Goal: Task Accomplishment & Management: Use online tool/utility

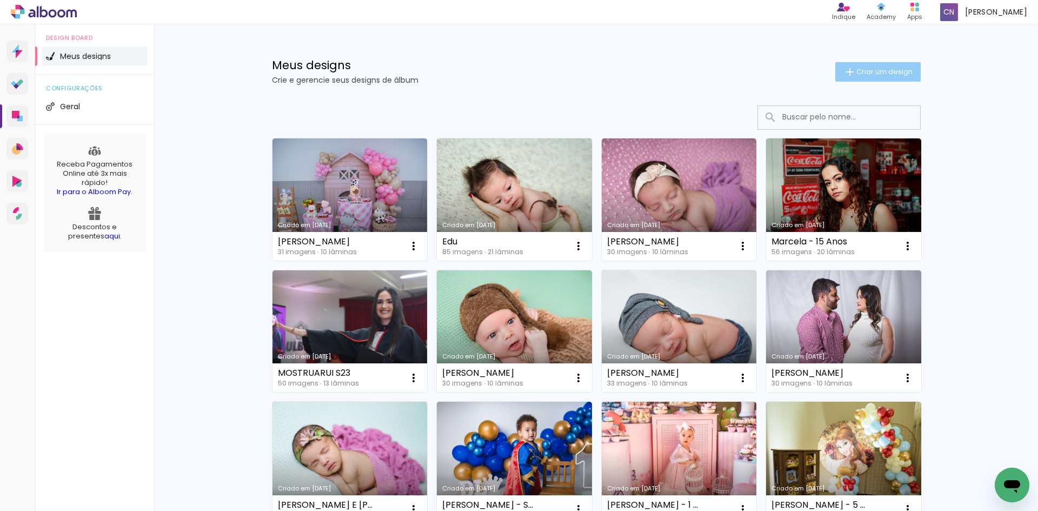
click at [895, 71] on span "Criar um design" at bounding box center [884, 71] width 56 height 7
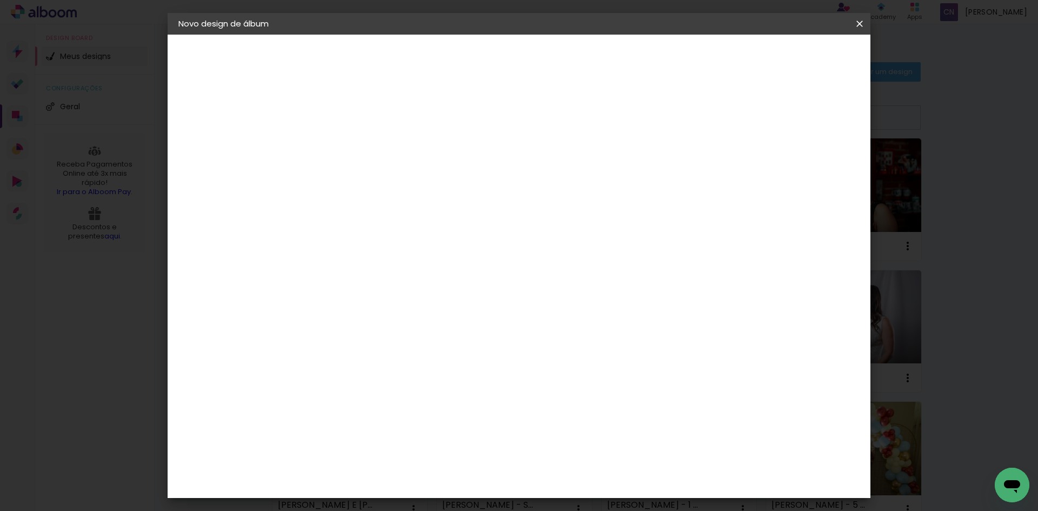
click at [0, 0] on paper-input-container "Título do álbum" at bounding box center [0, 0] width 0 height 0
type input "Melina"
type paper-input "Melina"
click at [355, 146] on input "Melina 1 Ano" at bounding box center [355, 145] width 0 height 17
type input "Melina - 1 Ano"
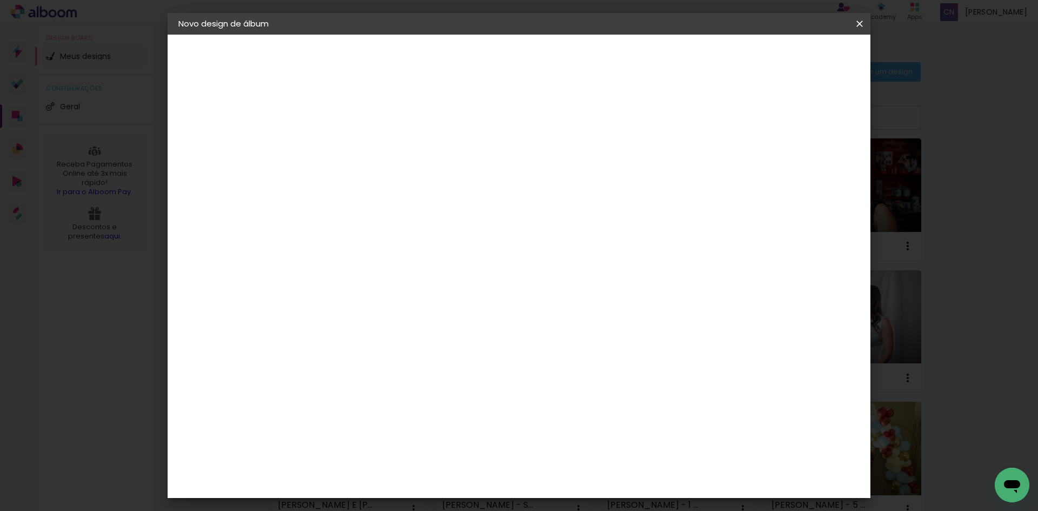
type paper-input "Melina - 1 Ano"
click at [0, 0] on slot "Avançar" at bounding box center [0, 0] width 0 height 0
click at [557, 51] on paper-button "Avançar" at bounding box center [530, 57] width 53 height 18
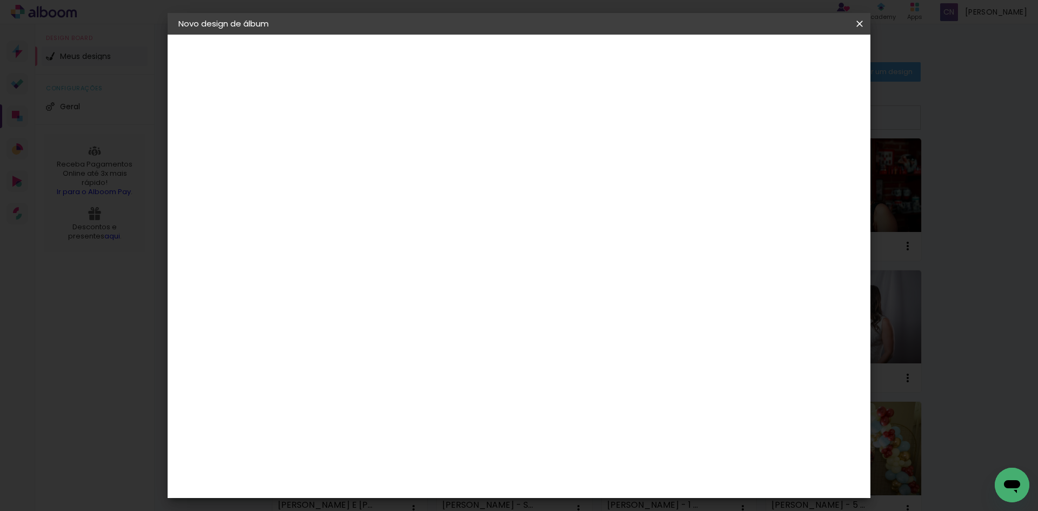
click at [414, 191] on paper-input-container "Linha" at bounding box center [382, 189] width 63 height 28
click at [414, 222] on div "Escolha o tamanho" at bounding box center [382, 247] width 63 height 50
click at [441, 163] on div "Opções disponíveis Padrão Tamanho Escolha o tamanho" at bounding box center [382, 206] width 117 height 202
click at [397, 181] on input "text" at bounding box center [376, 188] width 42 height 17
click at [0, 0] on slot "Padrão" at bounding box center [0, 0] width 0 height 0
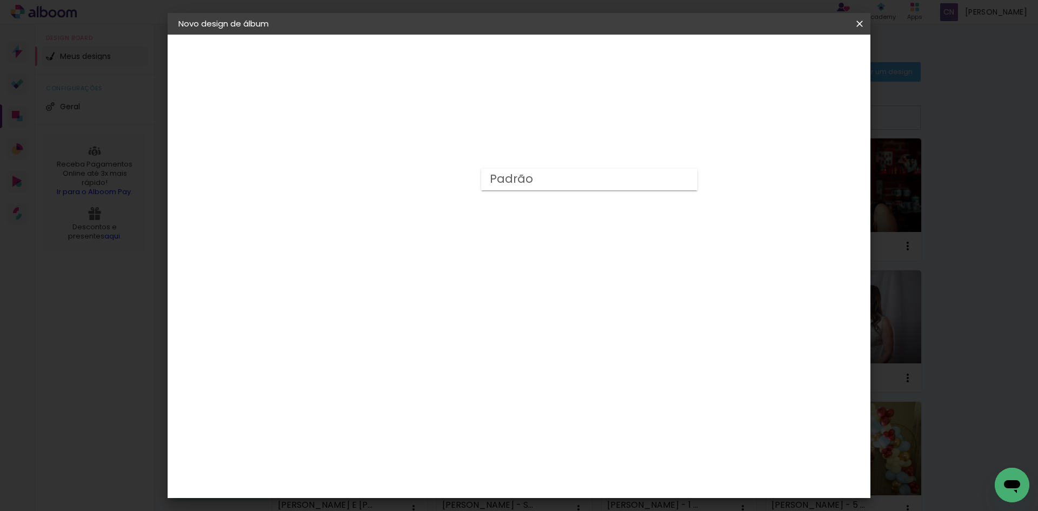
type input "Padrão"
click at [0, 0] on slot "Avançar" at bounding box center [0, 0] width 0 height 0
click at [792, 56] on span "Iniciar design" at bounding box center [767, 58] width 49 height 8
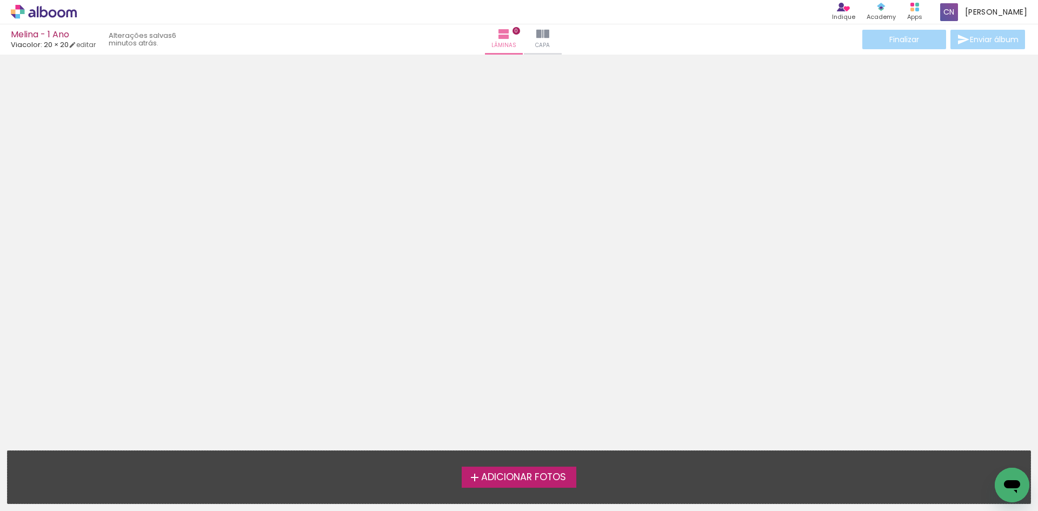
click at [532, 474] on span "Adicionar Fotos" at bounding box center [523, 477] width 85 height 10
click at [0, 0] on input "file" at bounding box center [0, 0] width 0 height 0
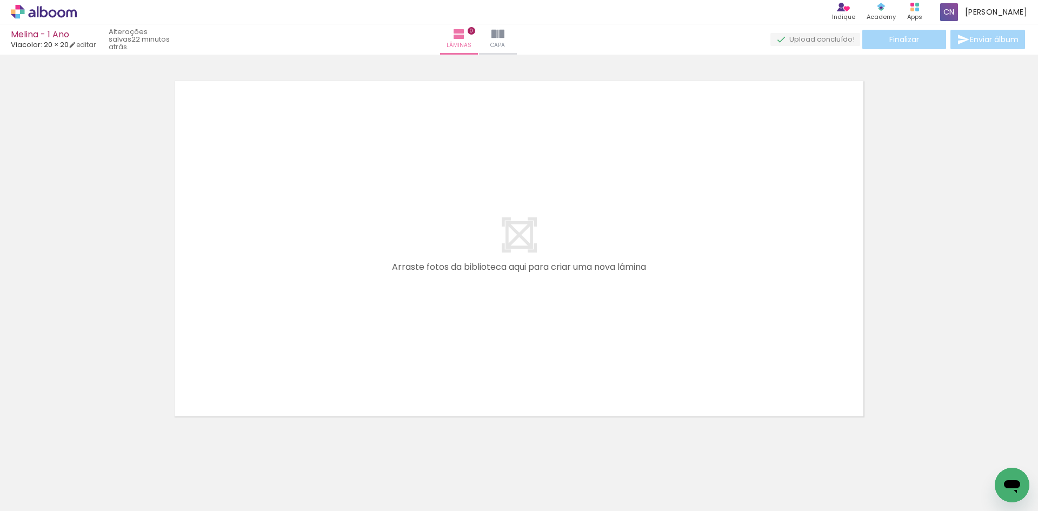
scroll to position [0, 824]
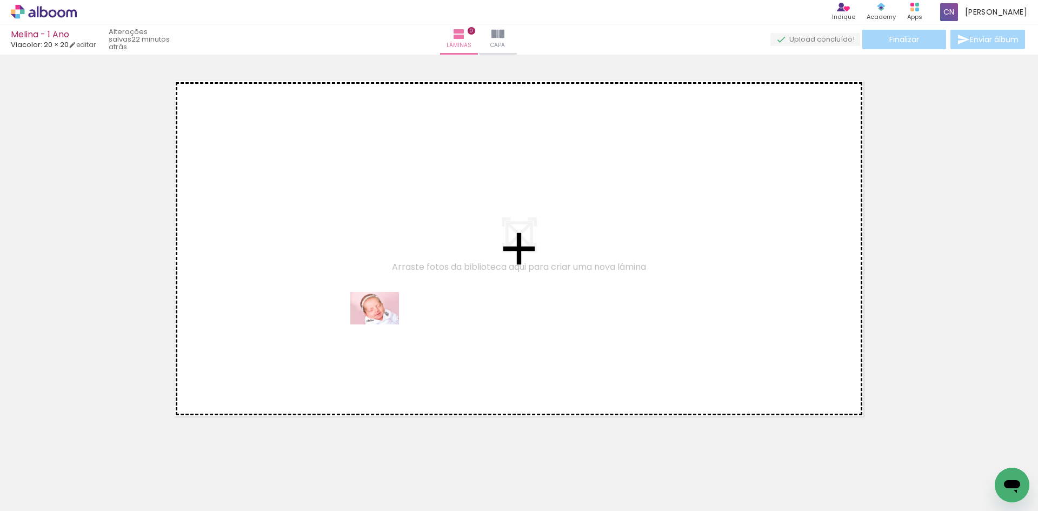
drag, startPoint x: 635, startPoint y: 482, endPoint x: 382, endPoint y: 324, distance: 297.7
click at [382, 324] on quentale-workspace at bounding box center [519, 255] width 1038 height 511
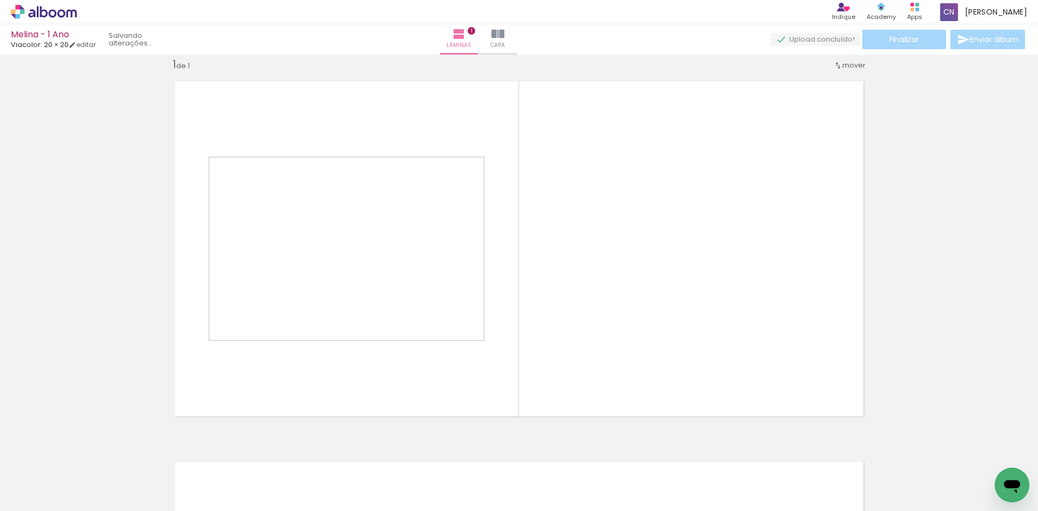
scroll to position [14, 0]
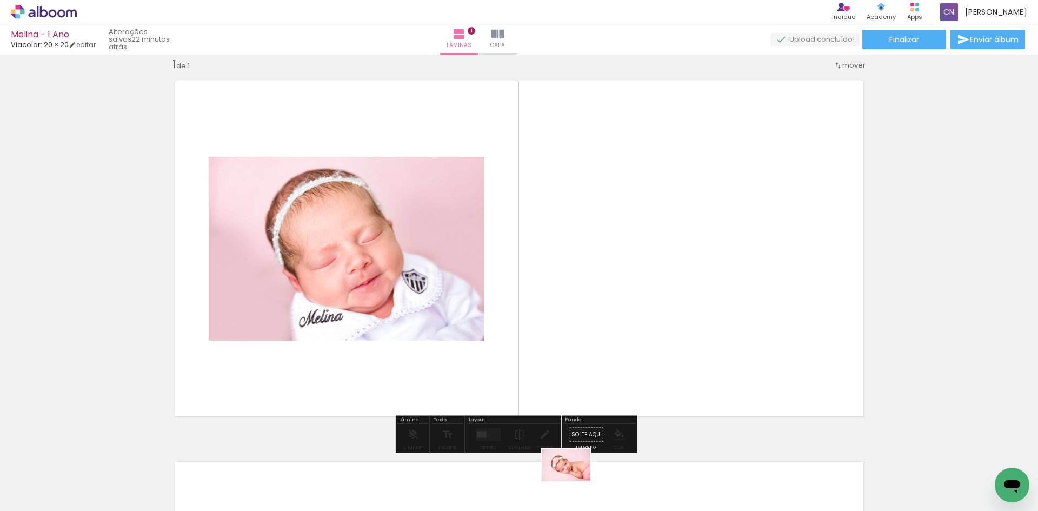
click at [574, 483] on div at bounding box center [556, 475] width 54 height 36
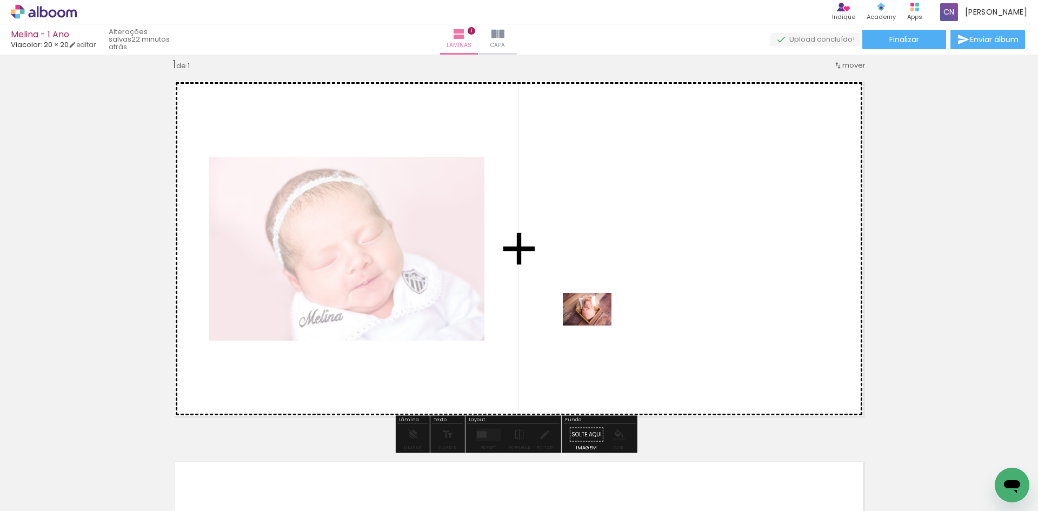
drag, startPoint x: 452, startPoint y: 476, endPoint x: 607, endPoint y: 310, distance: 226.4
click at [607, 310] on quentale-workspace at bounding box center [519, 255] width 1038 height 511
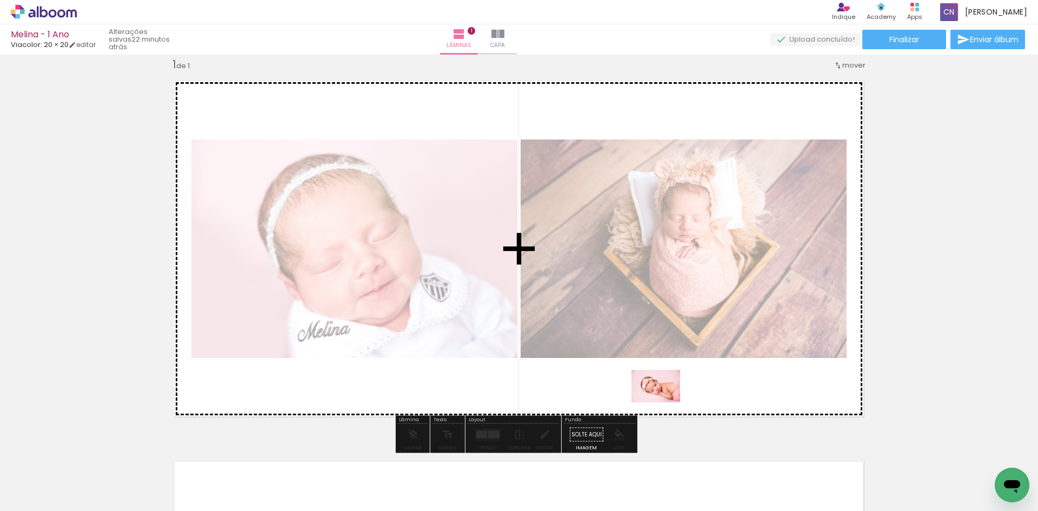
drag, startPoint x: 570, startPoint y: 479, endPoint x: 664, endPoint y: 402, distance: 121.3
click at [664, 402] on quentale-workspace at bounding box center [519, 255] width 1038 height 511
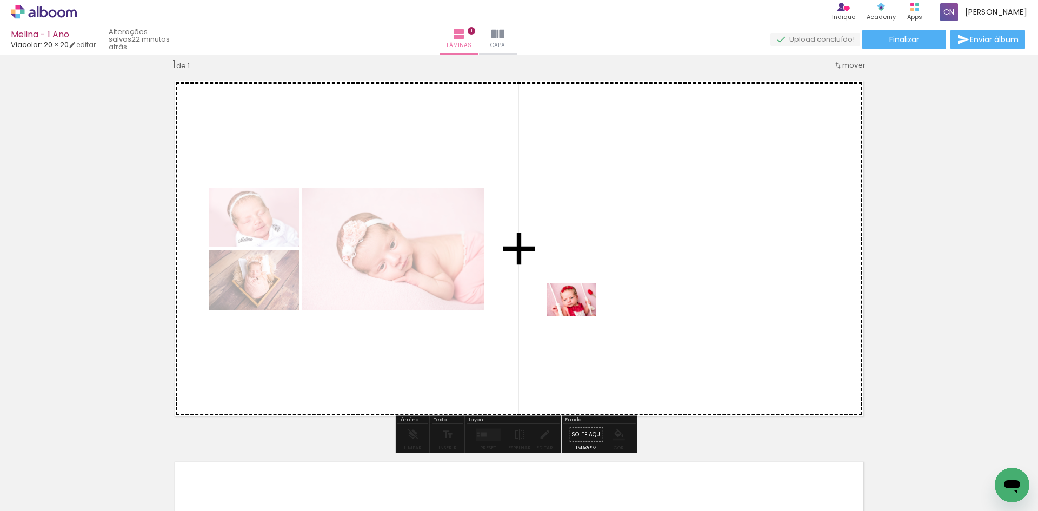
drag, startPoint x: 324, startPoint y: 482, endPoint x: 606, endPoint y: 299, distance: 336.5
click at [606, 299] on quentale-workspace at bounding box center [519, 255] width 1038 height 511
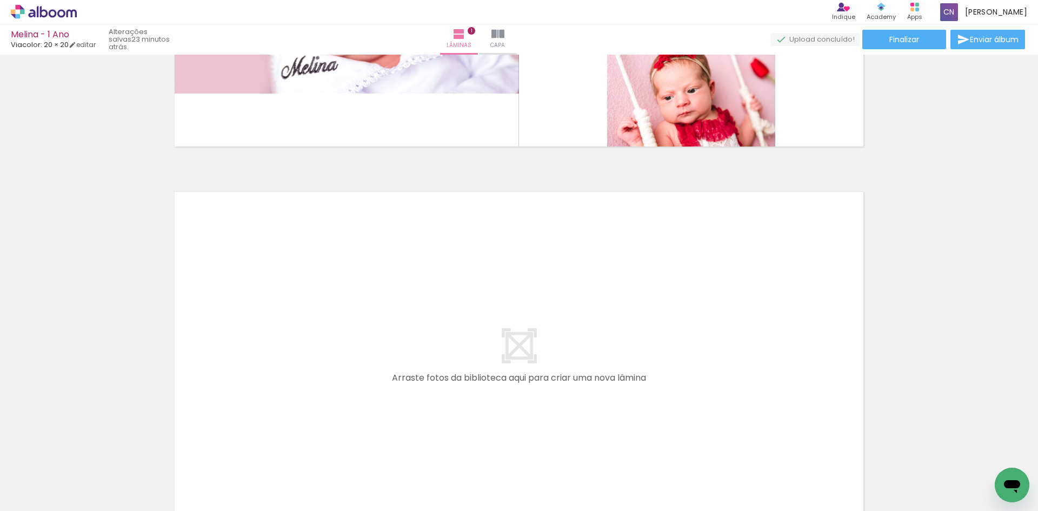
scroll to position [284, 0]
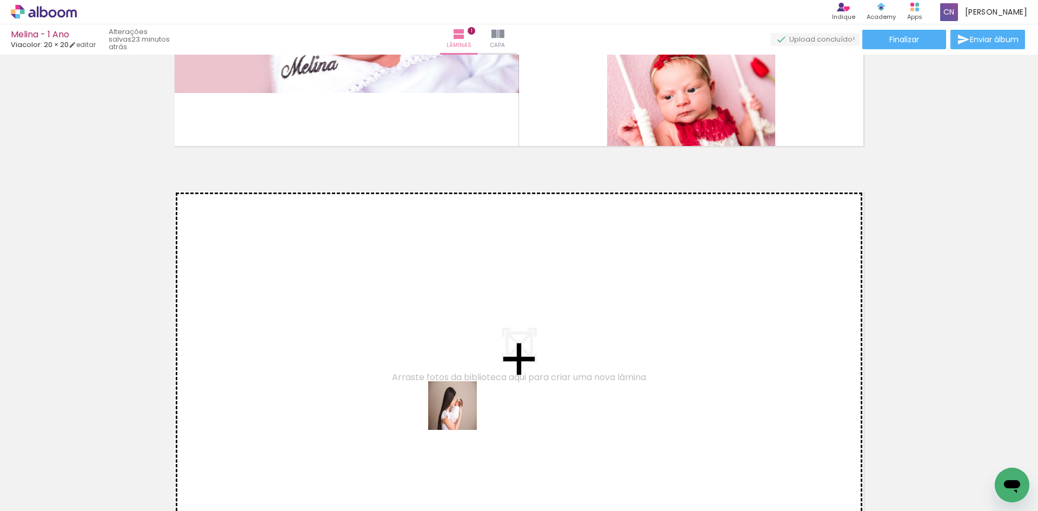
drag, startPoint x: 510, startPoint y: 479, endPoint x: 668, endPoint y: 482, distance: 158.4
click at [447, 395] on quentale-workspace at bounding box center [519, 255] width 1038 height 511
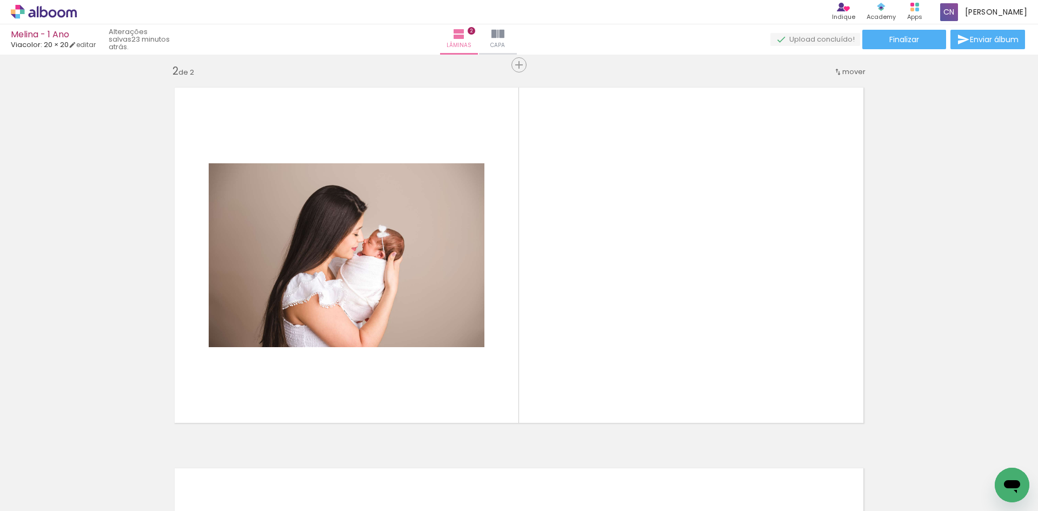
scroll to position [395, 0]
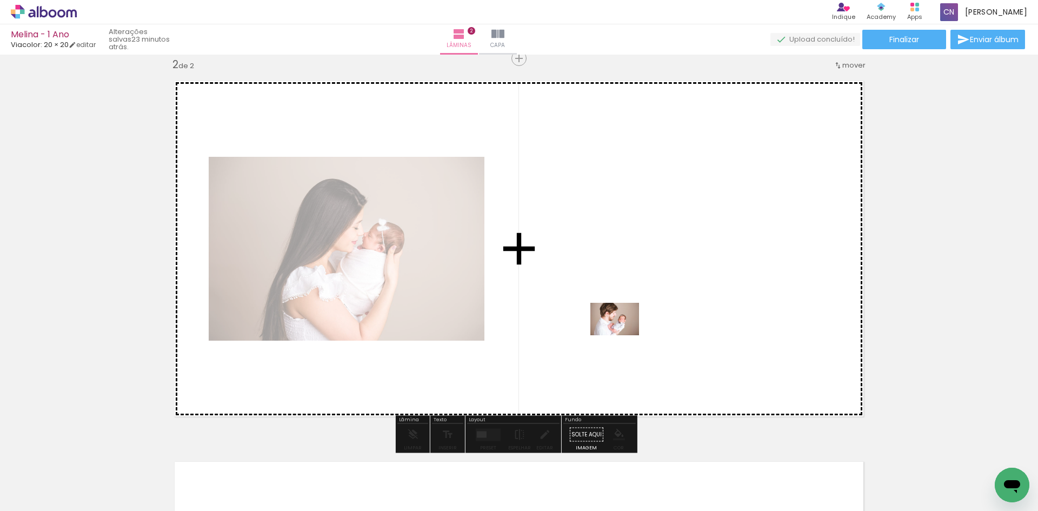
drag, startPoint x: 700, startPoint y: 486, endPoint x: 707, endPoint y: 436, distance: 50.2
click at [622, 335] on quentale-workspace at bounding box center [519, 255] width 1038 height 511
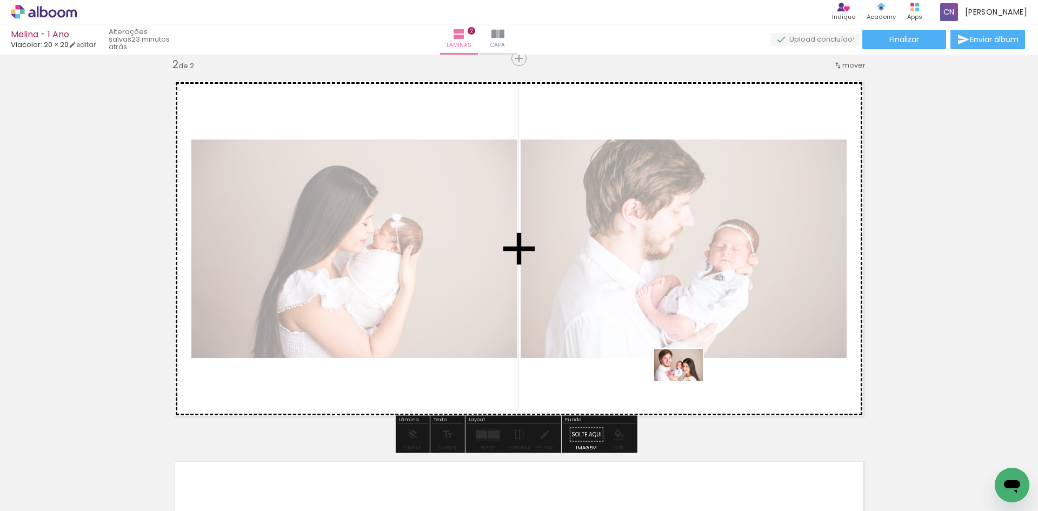
drag, startPoint x: 742, startPoint y: 484, endPoint x: 687, endPoint y: 381, distance: 117.1
click at [687, 381] on quentale-workspace at bounding box center [519, 255] width 1038 height 511
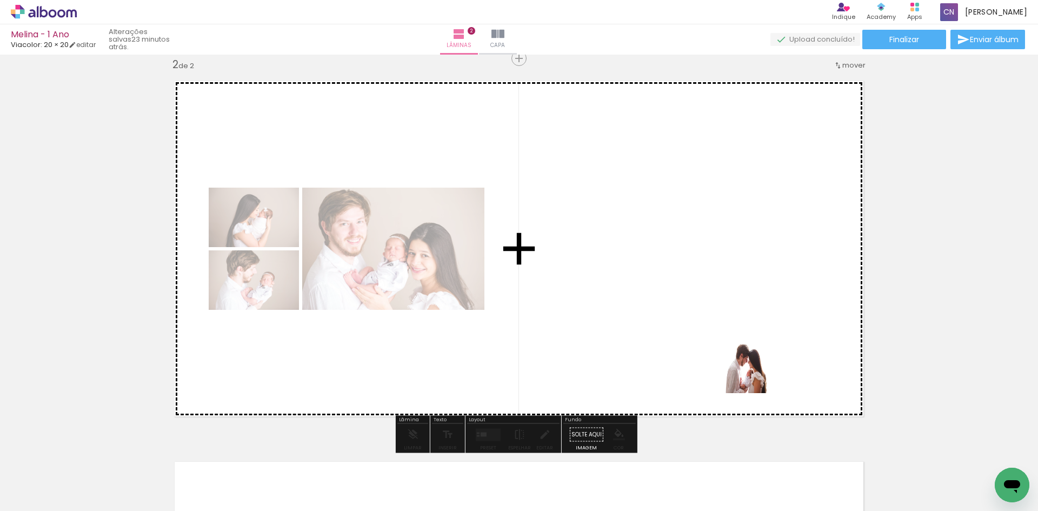
drag, startPoint x: 800, startPoint y: 476, endPoint x: 704, endPoint y: 316, distance: 186.4
click at [704, 316] on quentale-workspace at bounding box center [519, 255] width 1038 height 511
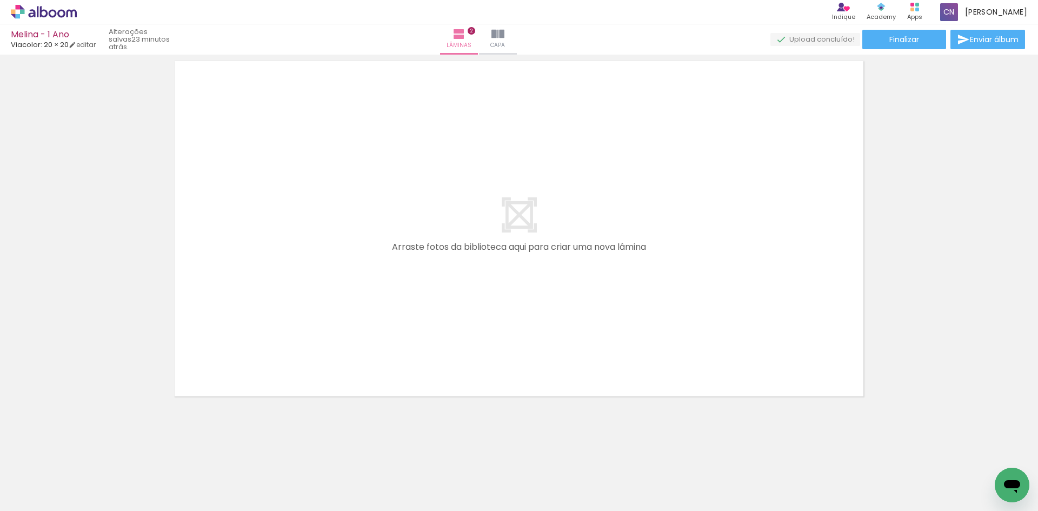
scroll to position [0, 0]
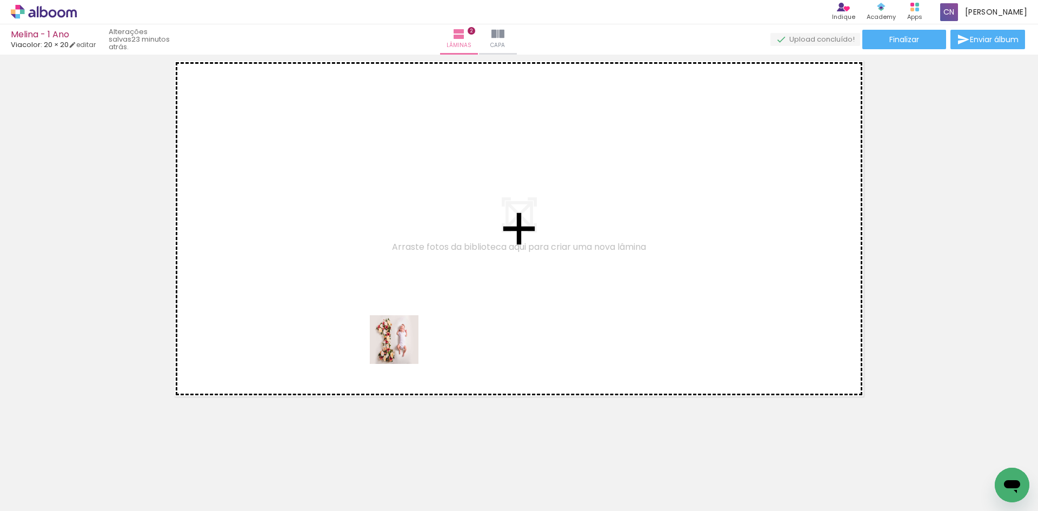
drag, startPoint x: 467, startPoint y: 477, endPoint x: 492, endPoint y: 405, distance: 75.6
click at [392, 329] on quentale-workspace at bounding box center [519, 255] width 1038 height 511
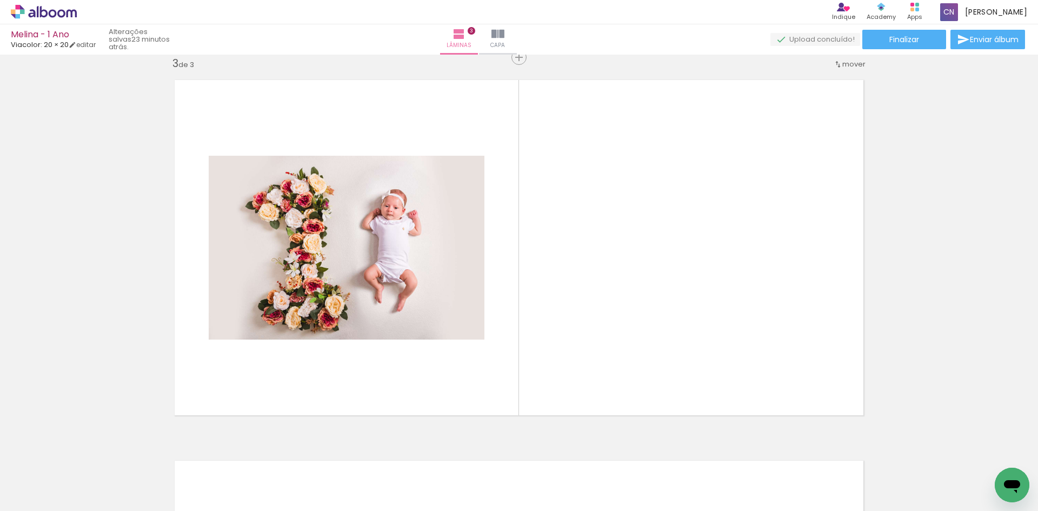
scroll to position [775, 0]
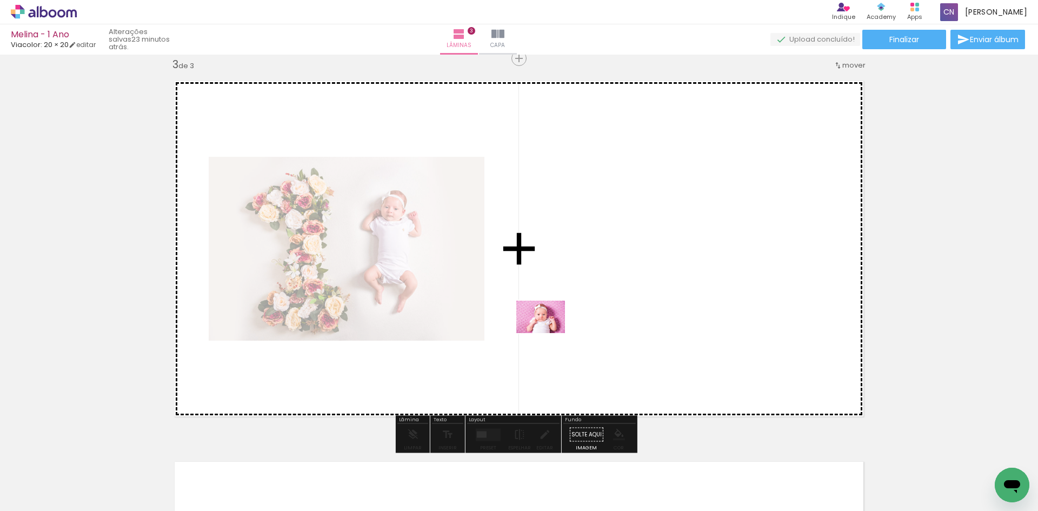
drag, startPoint x: 541, startPoint y: 477, endPoint x: 549, endPoint y: 333, distance: 144.5
click at [549, 333] on quentale-workspace at bounding box center [519, 255] width 1038 height 511
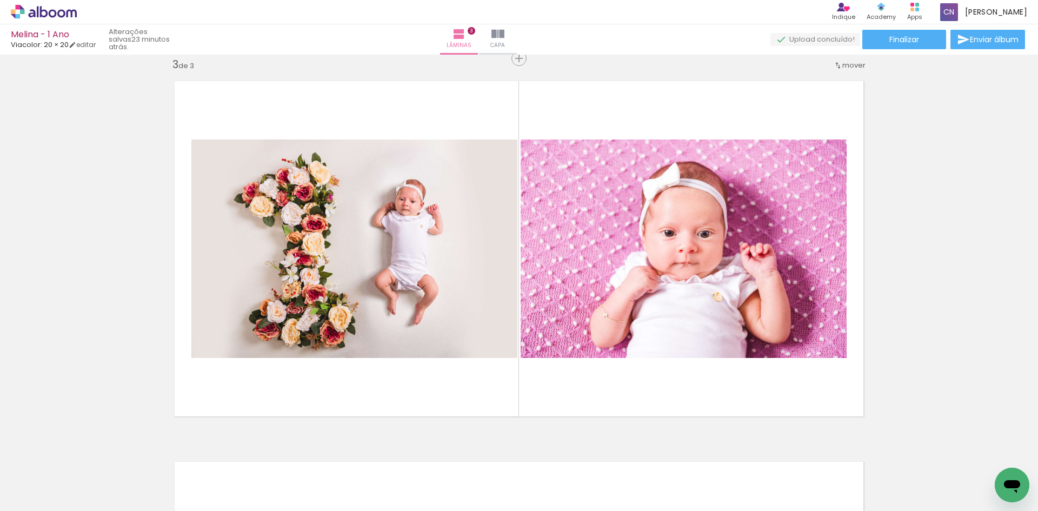
scroll to position [0, 1436]
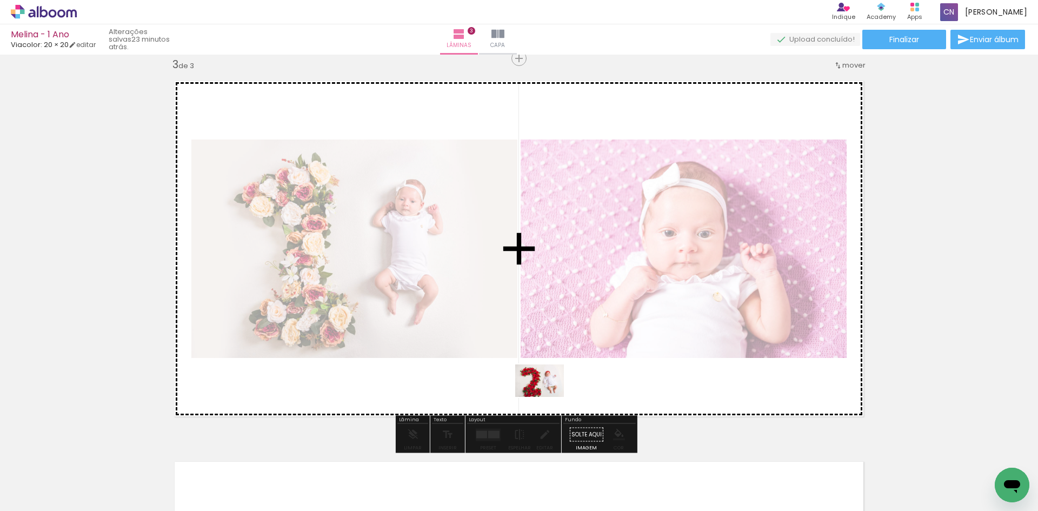
drag, startPoint x: 598, startPoint y: 474, endPoint x: 548, endPoint y: 397, distance: 92.2
click at [548, 397] on quentale-workspace at bounding box center [519, 255] width 1038 height 511
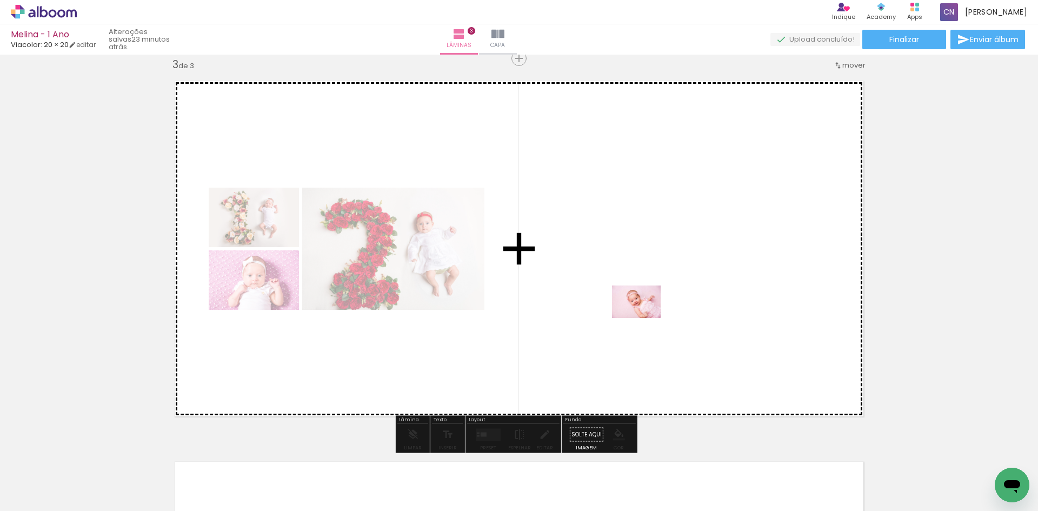
drag, startPoint x: 677, startPoint y: 483, endPoint x: 644, endPoint y: 318, distance: 168.7
click at [644, 318] on quentale-workspace at bounding box center [519, 255] width 1038 height 511
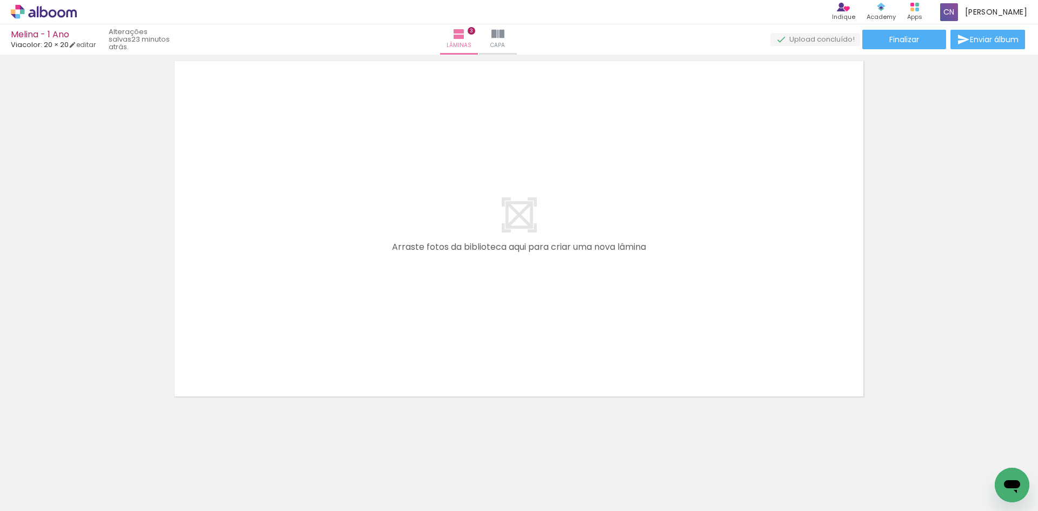
scroll to position [0, 0]
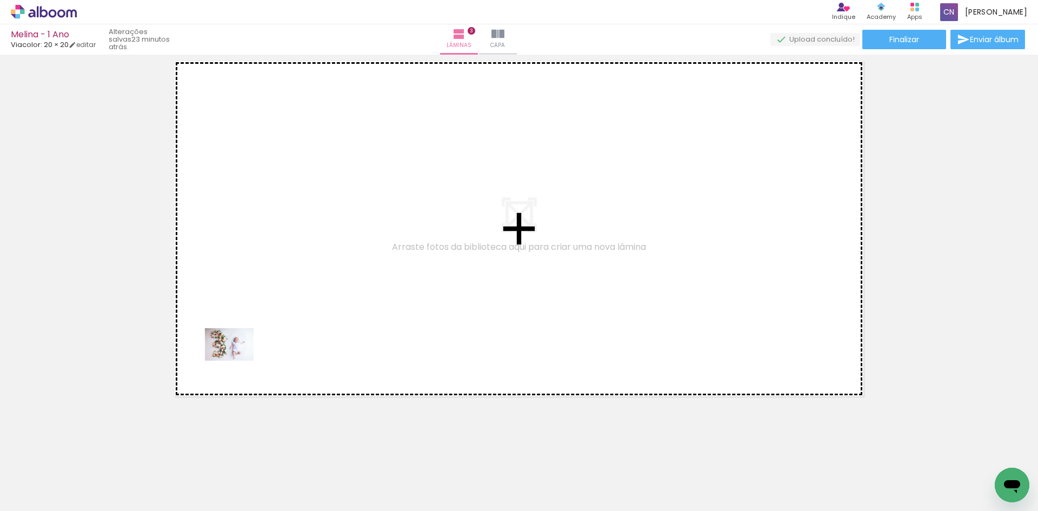
drag, startPoint x: 115, startPoint y: 474, endPoint x: 242, endPoint y: 356, distance: 173.3
click at [242, 356] on quentale-workspace at bounding box center [519, 255] width 1038 height 511
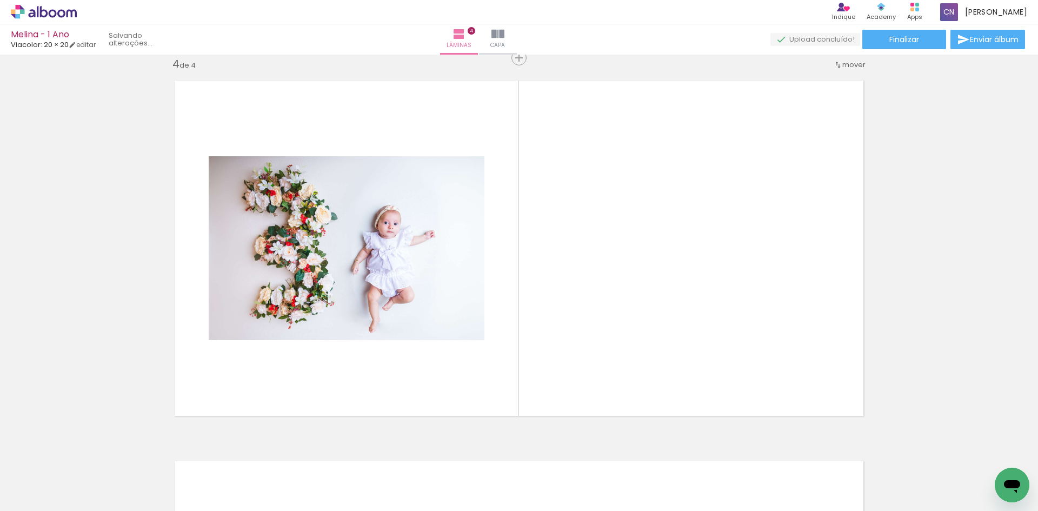
scroll to position [1156, 0]
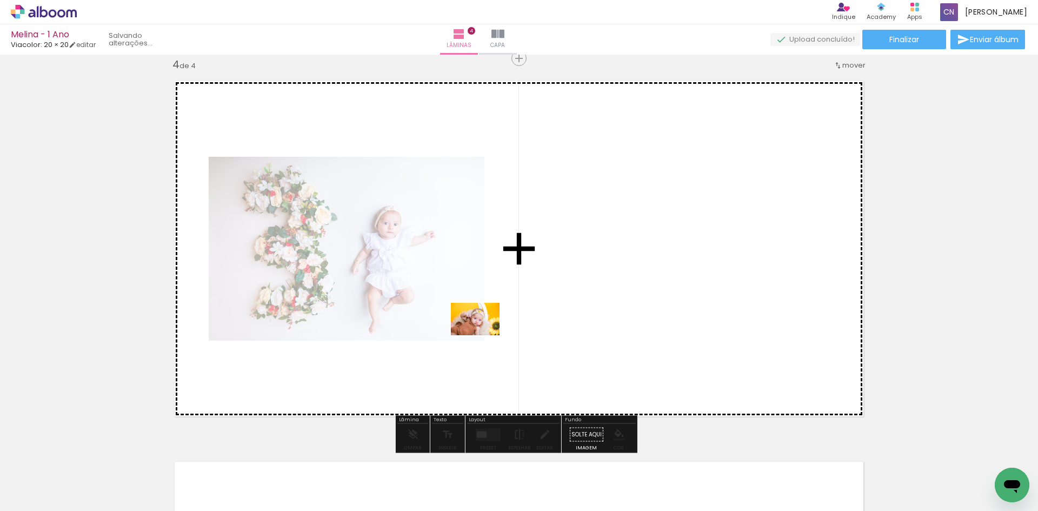
drag, startPoint x: 178, startPoint y: 480, endPoint x: 354, endPoint y: 437, distance: 181.5
click at [547, 304] on quentale-workspace at bounding box center [519, 255] width 1038 height 511
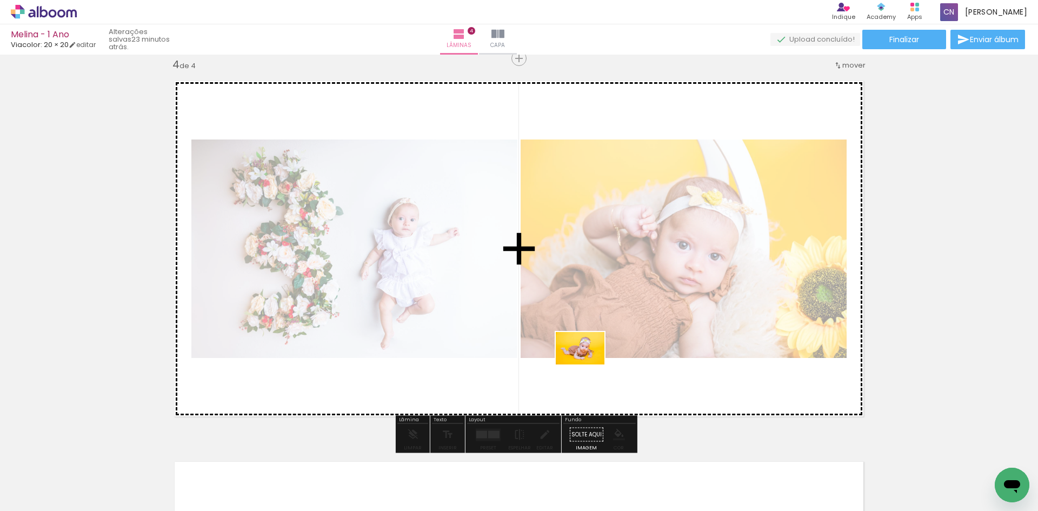
drag, startPoint x: 248, startPoint y: 477, endPoint x: 597, endPoint y: 360, distance: 368.4
click at [597, 360] on quentale-workspace at bounding box center [519, 255] width 1038 height 511
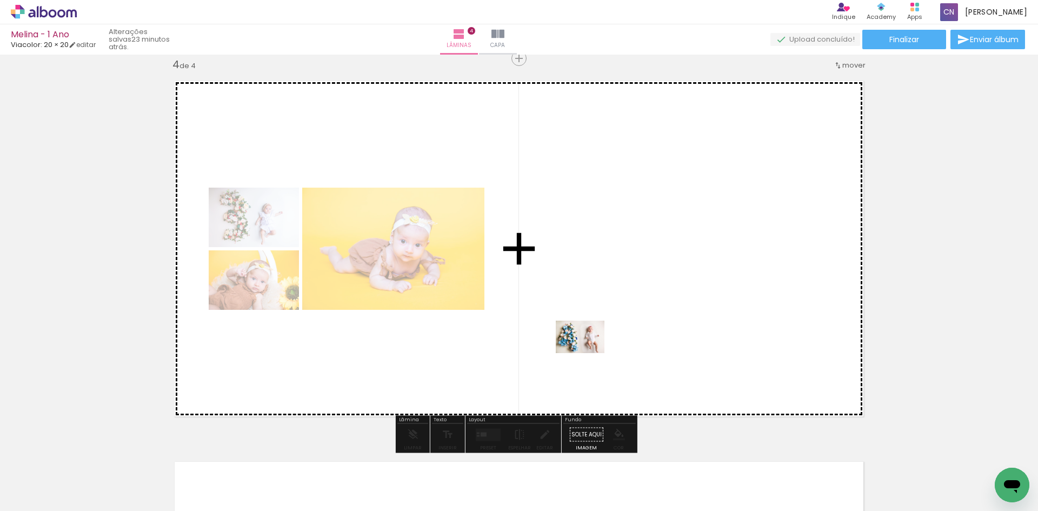
drag, startPoint x: 307, startPoint y: 479, endPoint x: 493, endPoint y: 428, distance: 193.3
click at [593, 350] on quentale-workspace at bounding box center [519, 255] width 1038 height 511
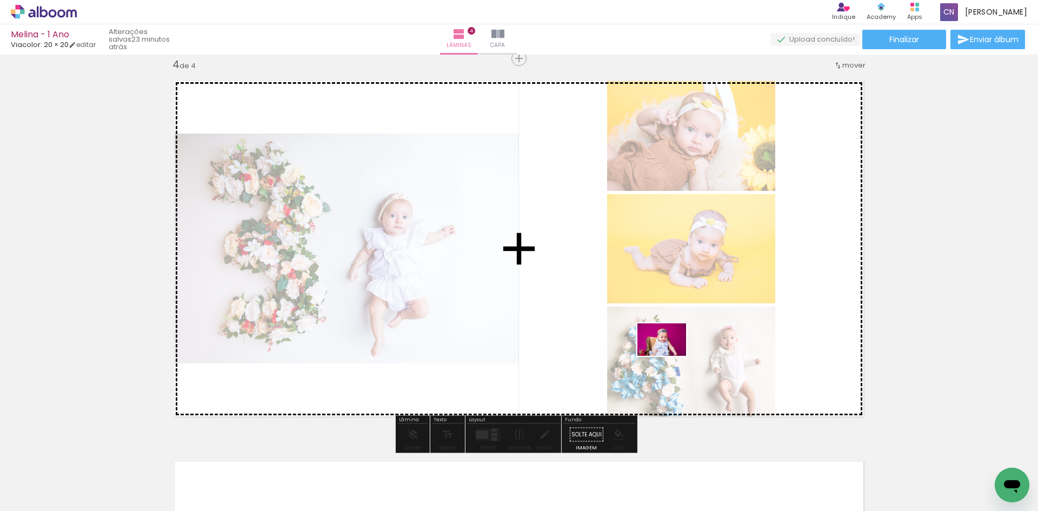
drag, startPoint x: 360, startPoint y: 478, endPoint x: 678, endPoint y: 353, distance: 341.7
click at [678, 353] on quentale-workspace at bounding box center [519, 255] width 1038 height 511
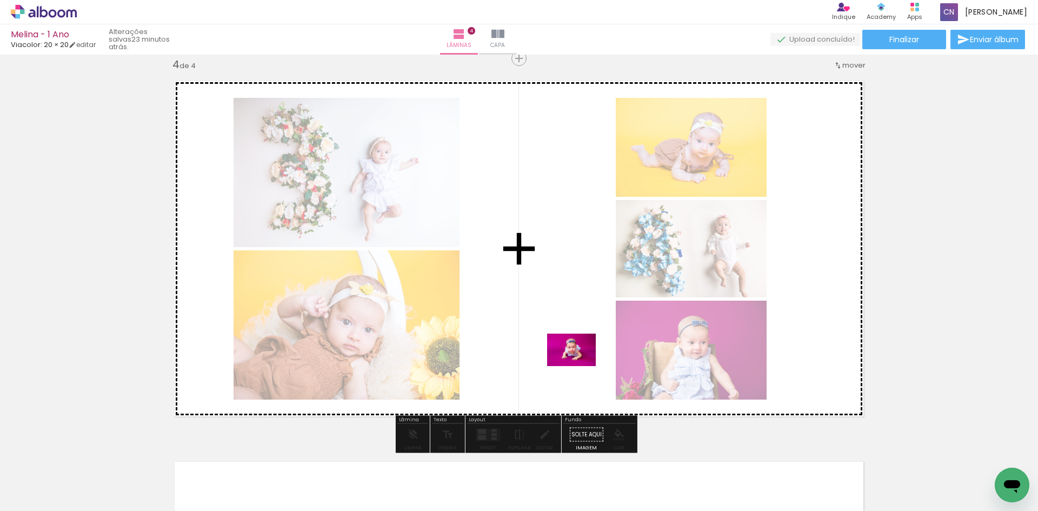
drag, startPoint x: 422, startPoint y: 472, endPoint x: 580, endPoint y: 366, distance: 190.1
click at [580, 366] on quentale-workspace at bounding box center [519, 255] width 1038 height 511
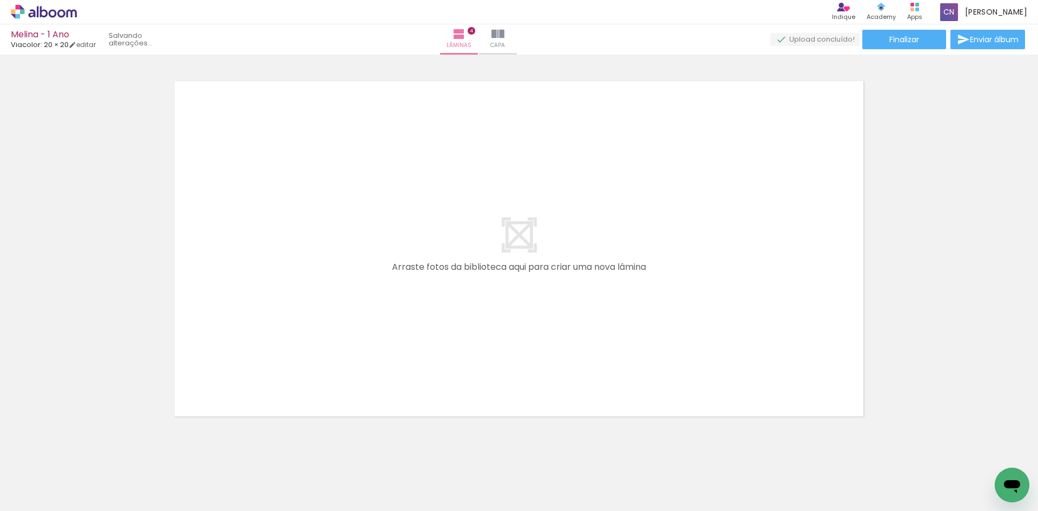
scroll to position [1556, 0]
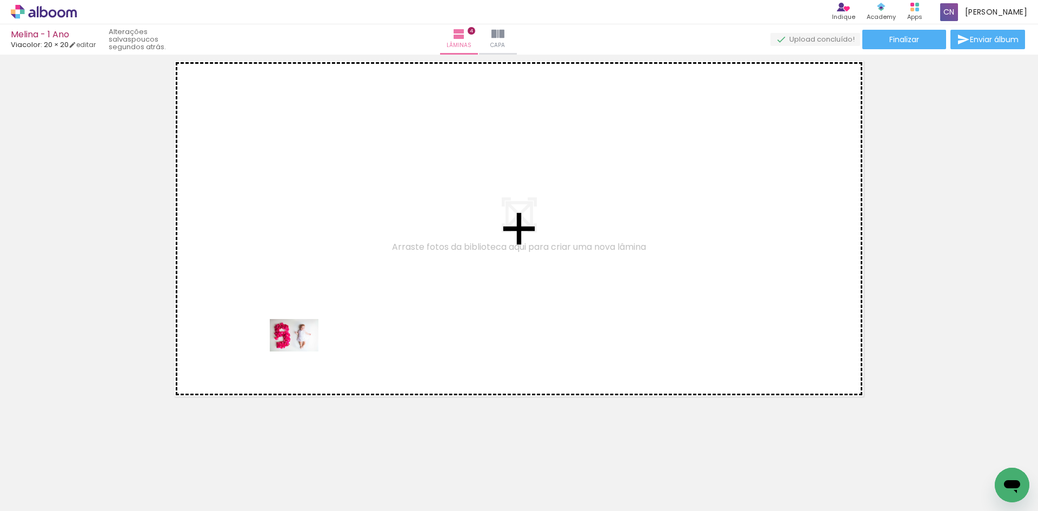
drag, startPoint x: 287, startPoint y: 482, endPoint x: 302, endPoint y: 351, distance: 131.2
click at [302, 351] on quentale-workspace at bounding box center [519, 255] width 1038 height 511
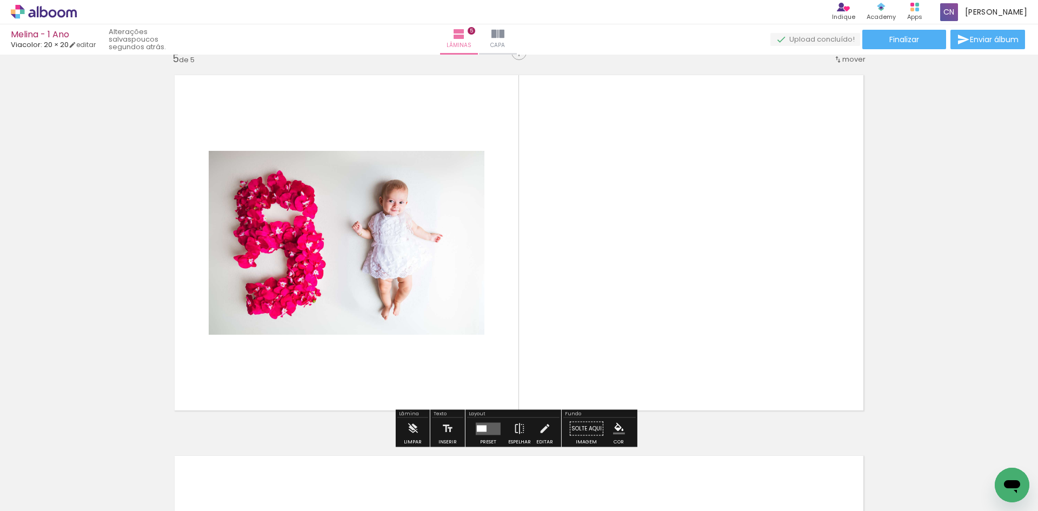
scroll to position [1536, 0]
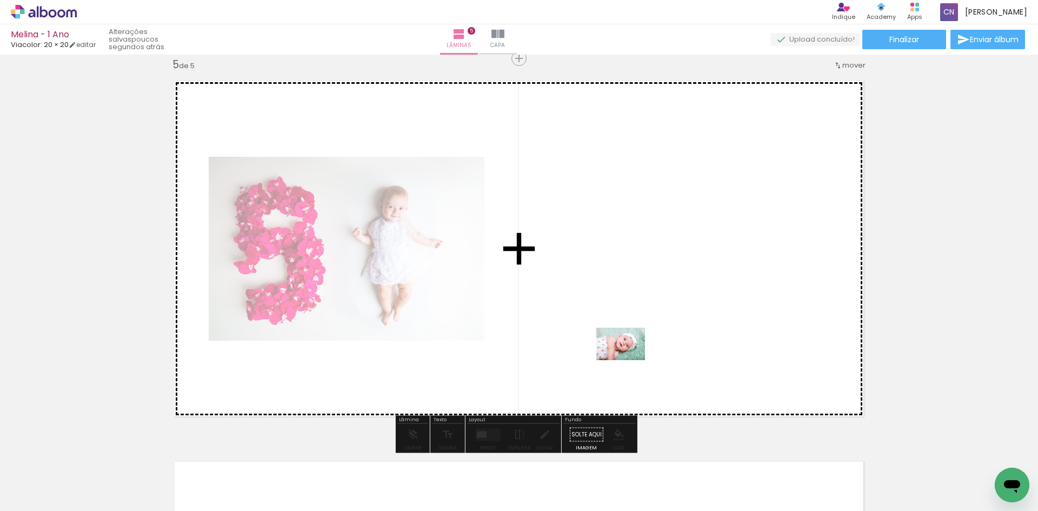
drag, startPoint x: 417, startPoint y: 494, endPoint x: 629, endPoint y: 360, distance: 250.0
click at [629, 360] on quentale-workspace at bounding box center [519, 255] width 1038 height 511
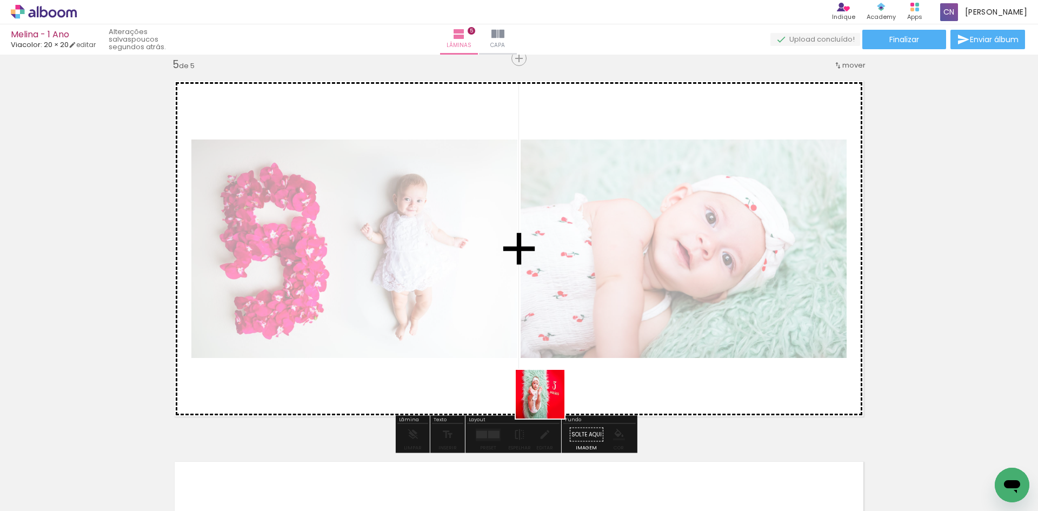
drag, startPoint x: 543, startPoint y: 485, endPoint x: 551, endPoint y: 389, distance: 96.6
click at [551, 389] on quentale-workspace at bounding box center [519, 255] width 1038 height 511
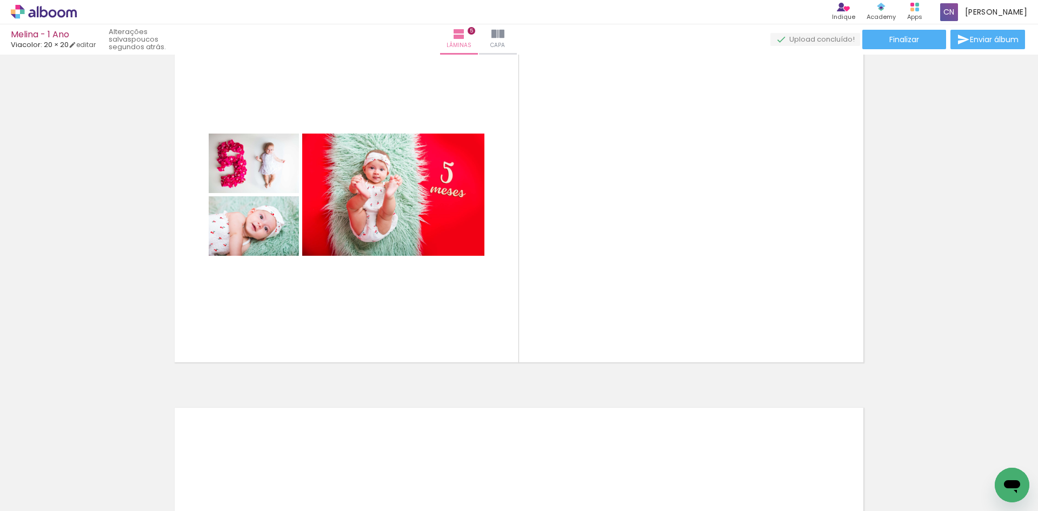
scroll to position [0, 1534]
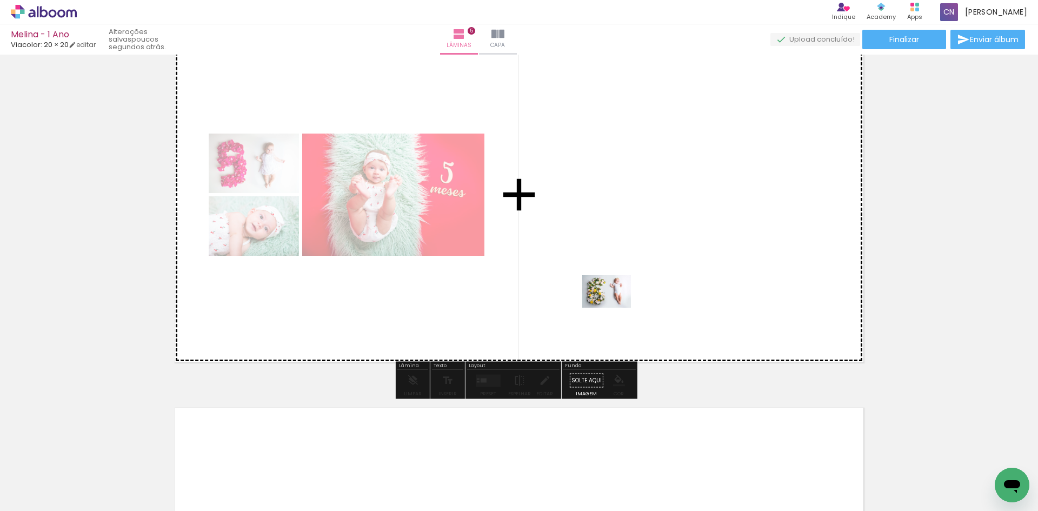
drag, startPoint x: 647, startPoint y: 478, endPoint x: 696, endPoint y: 454, distance: 55.4
click at [614, 308] on quentale-workspace at bounding box center [519, 255] width 1038 height 511
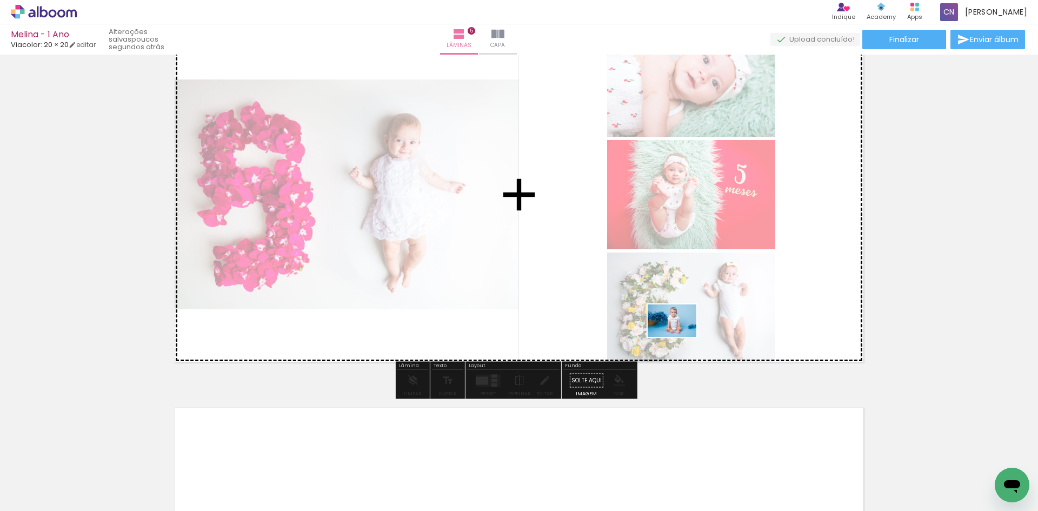
drag, startPoint x: 703, startPoint y: 475, endPoint x: 680, endPoint y: 336, distance: 140.2
click at [680, 336] on quentale-workspace at bounding box center [519, 255] width 1038 height 511
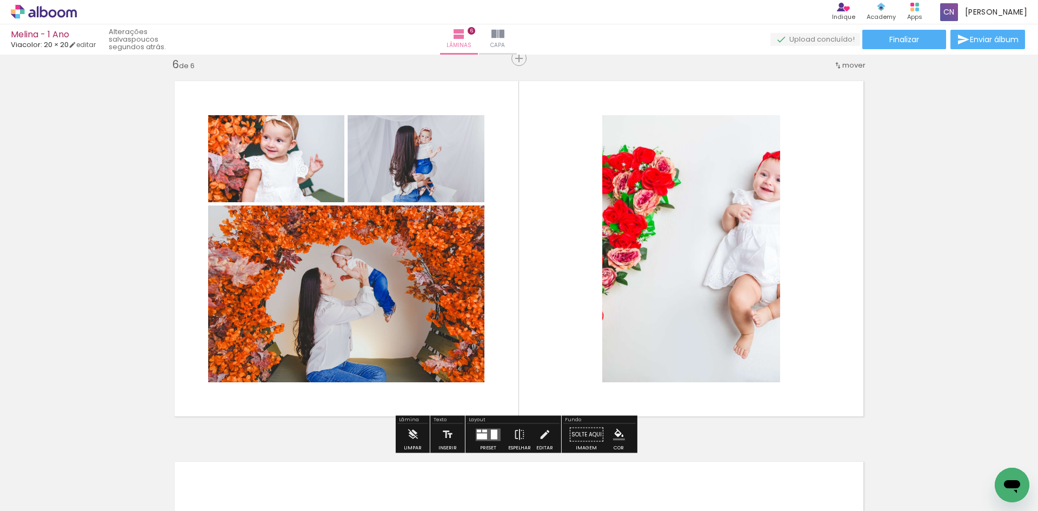
scroll to position [0, 160]
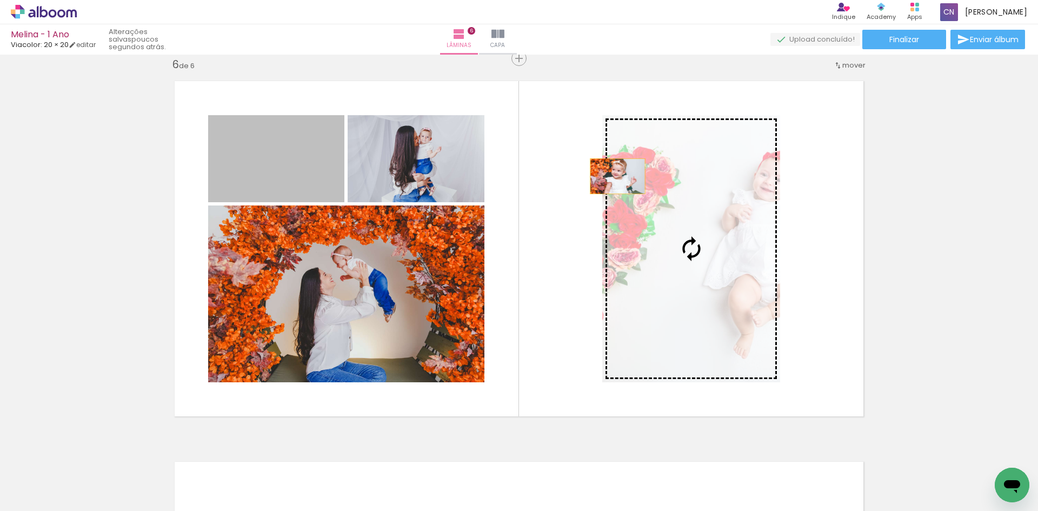
drag, startPoint x: 304, startPoint y: 157, endPoint x: 631, endPoint y: 177, distance: 327.7
click at [0, 0] on slot at bounding box center [0, 0] width 0 height 0
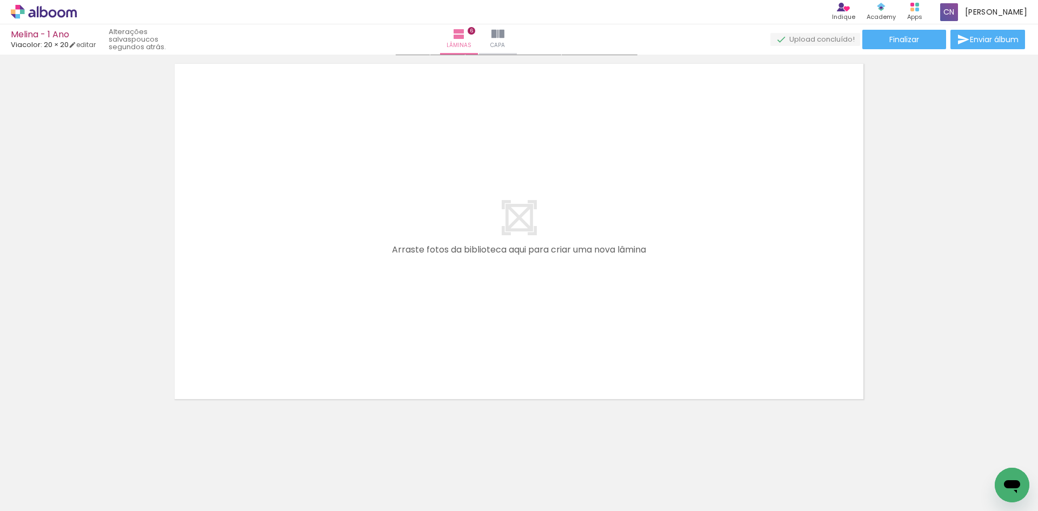
scroll to position [2317, 0]
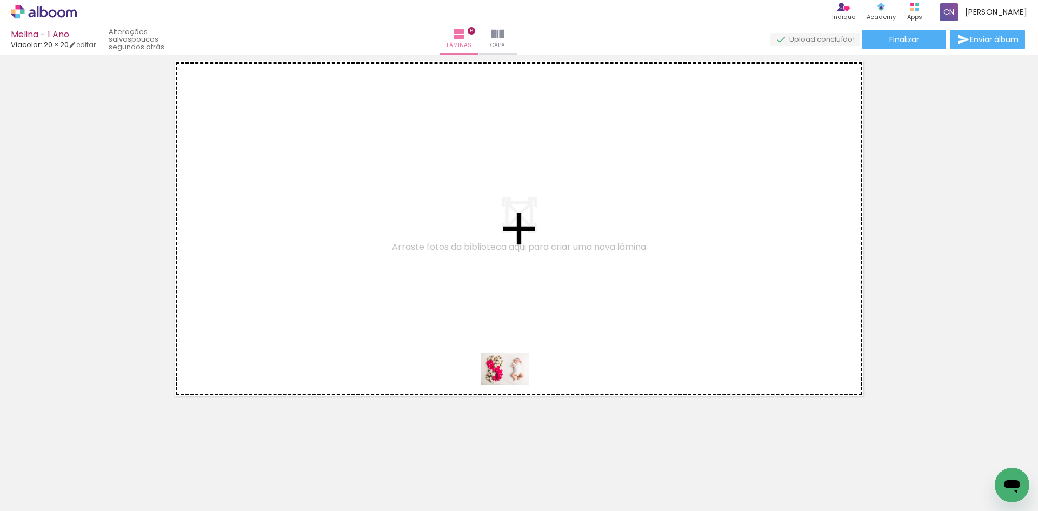
drag, startPoint x: 623, startPoint y: 481, endPoint x: 736, endPoint y: 478, distance: 113.0
click at [512, 384] on quentale-workspace at bounding box center [519, 255] width 1038 height 511
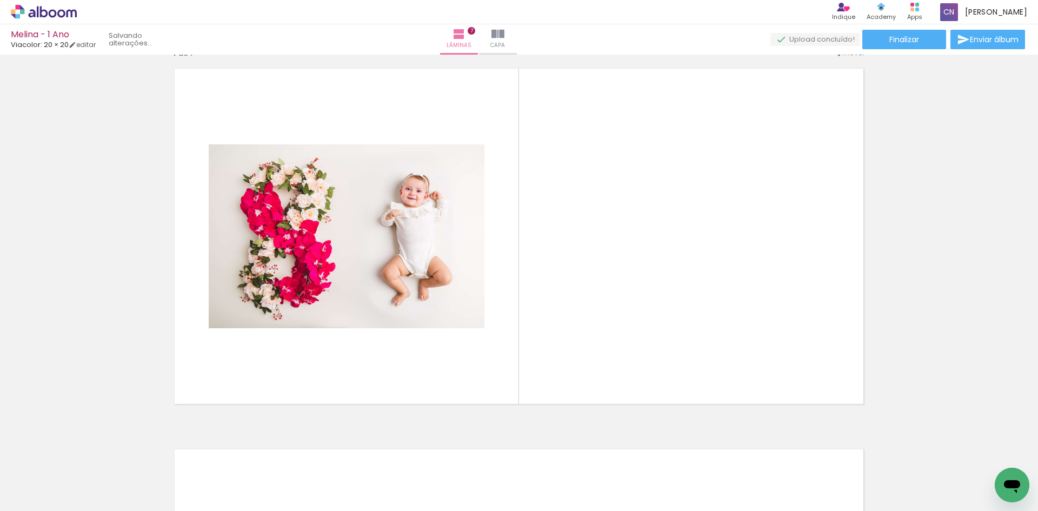
scroll to position [2297, 0]
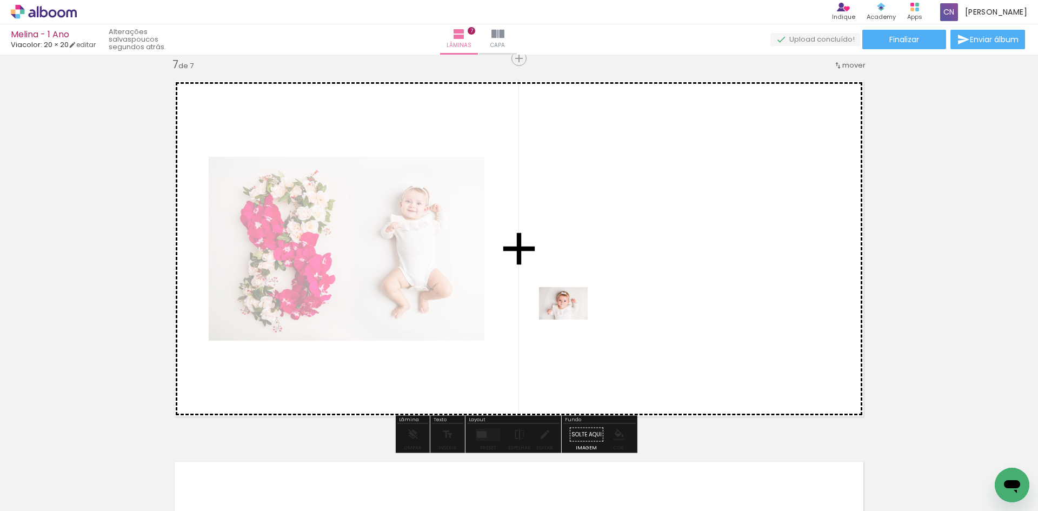
drag, startPoint x: 744, startPoint y: 480, endPoint x: 566, endPoint y: 312, distance: 244.7
click at [566, 312] on quentale-workspace at bounding box center [519, 255] width 1038 height 511
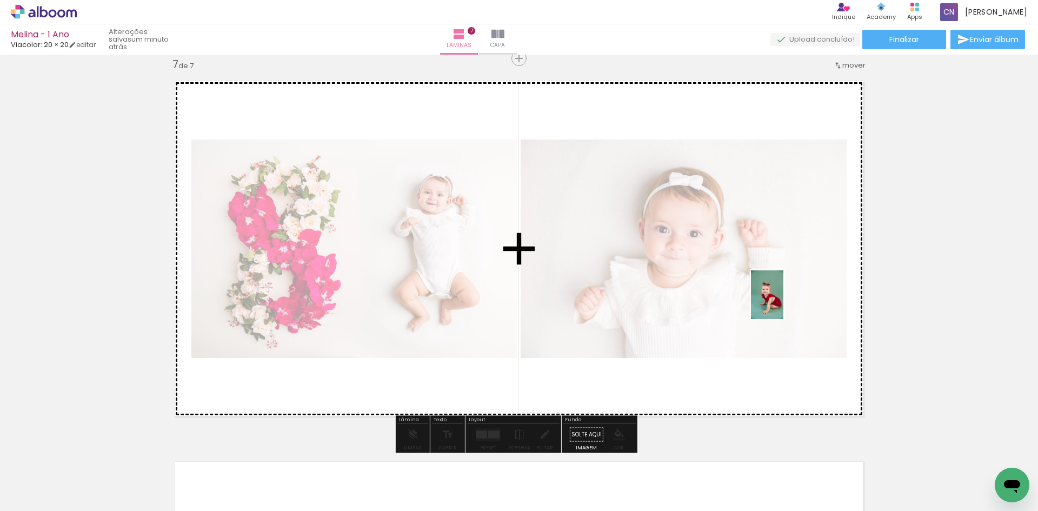
drag, startPoint x: 863, startPoint y: 486, endPoint x: 783, endPoint y: 303, distance: 200.0
click at [783, 303] on quentale-workspace at bounding box center [519, 255] width 1038 height 511
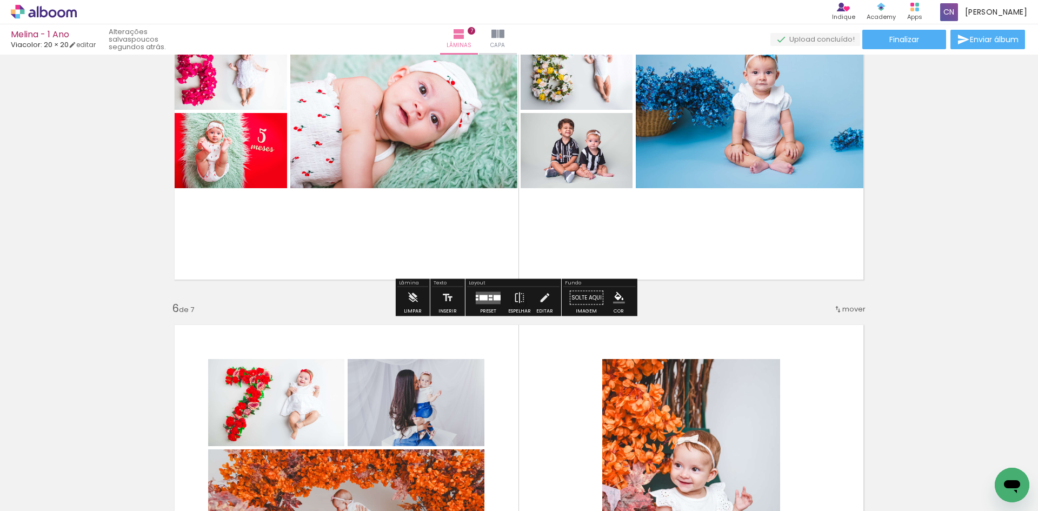
scroll to position [1703, 0]
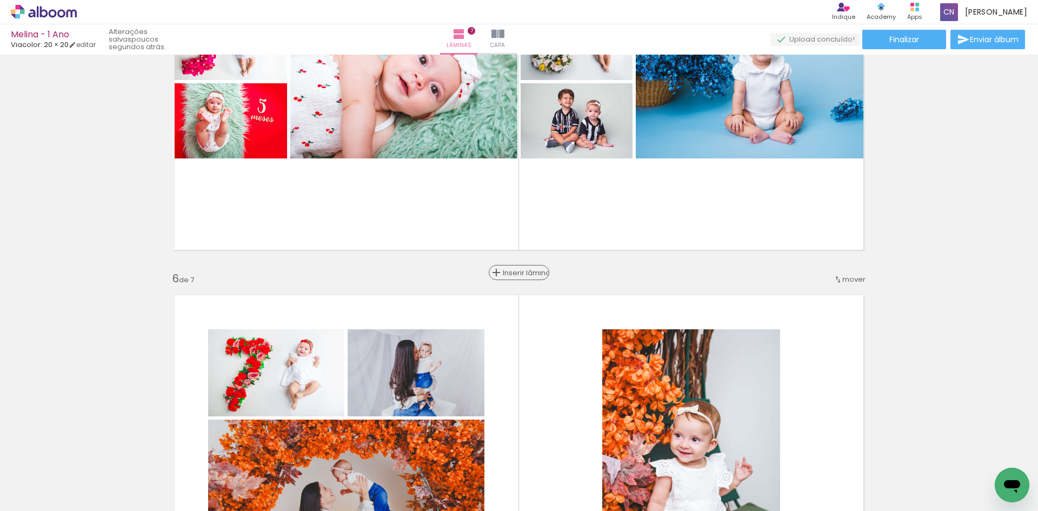
click at [512, 271] on span "Inserir lâmina" at bounding box center [524, 272] width 42 height 7
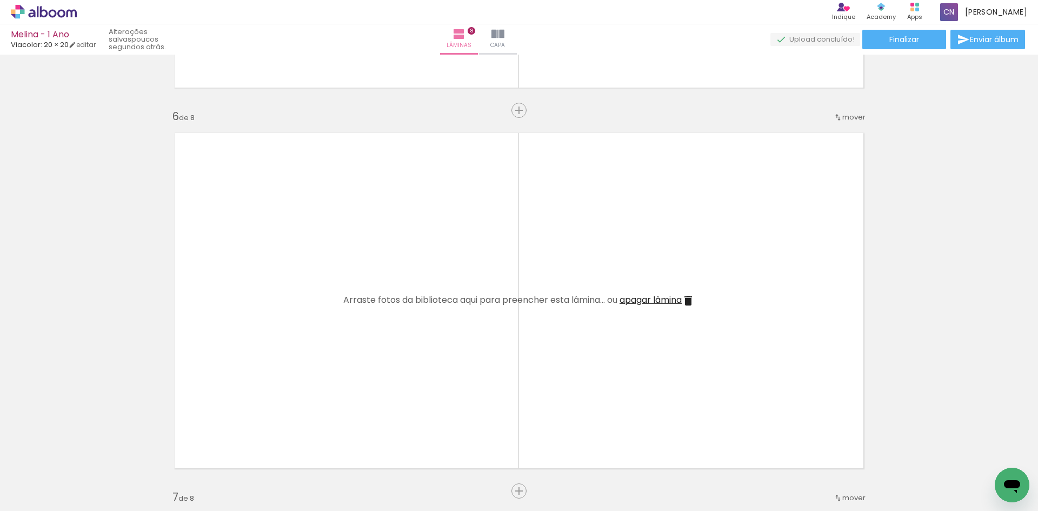
scroll to position [0, 1118]
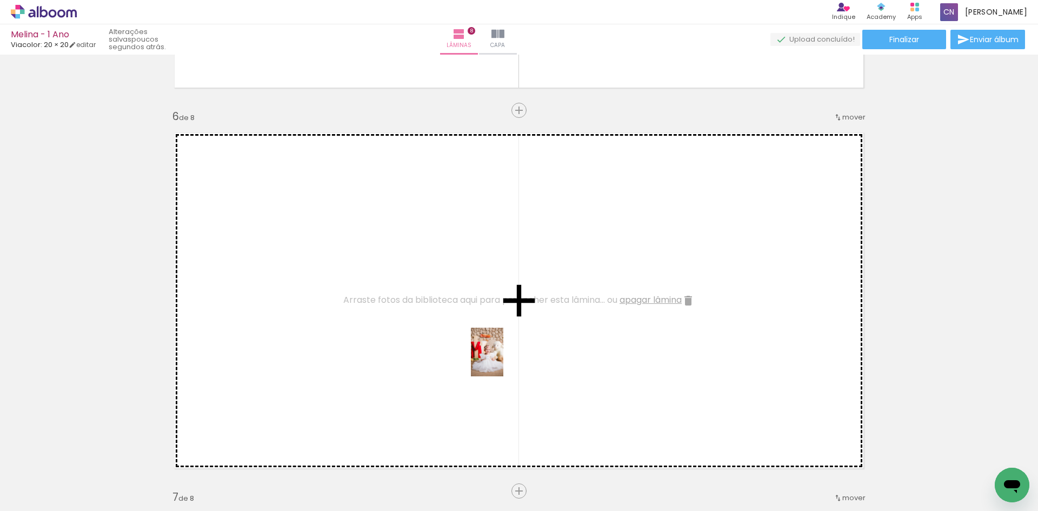
drag, startPoint x: 572, startPoint y: 476, endPoint x: 503, endPoint y: 359, distance: 135.5
click at [503, 359] on quentale-workspace at bounding box center [519, 255] width 1038 height 511
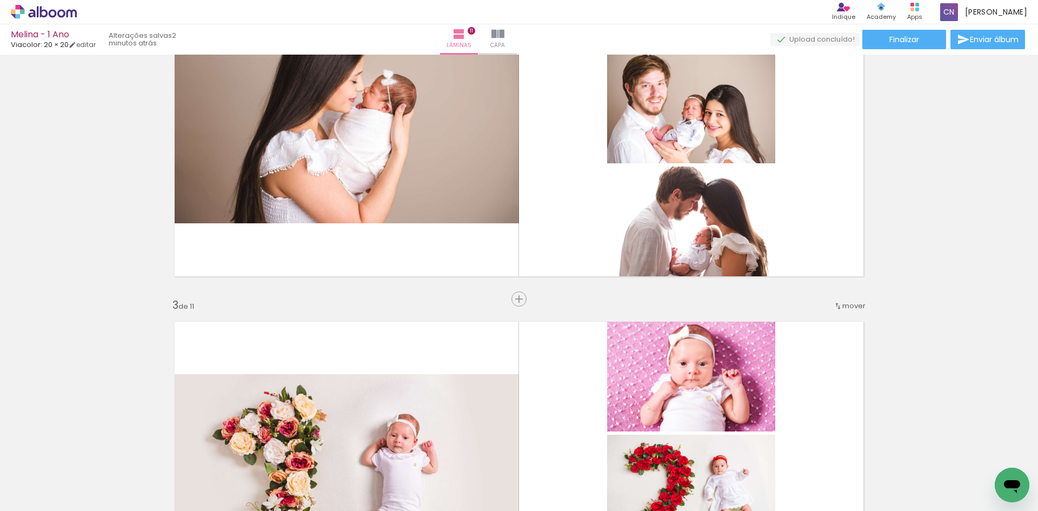
scroll to position [541, 0]
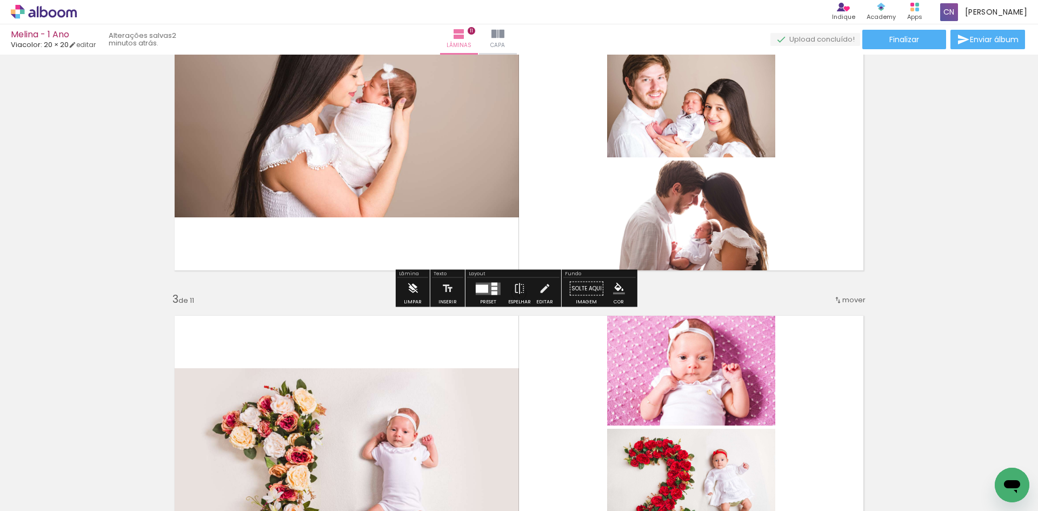
click at [411, 292] on iron-icon at bounding box center [413, 289] width 12 height 22
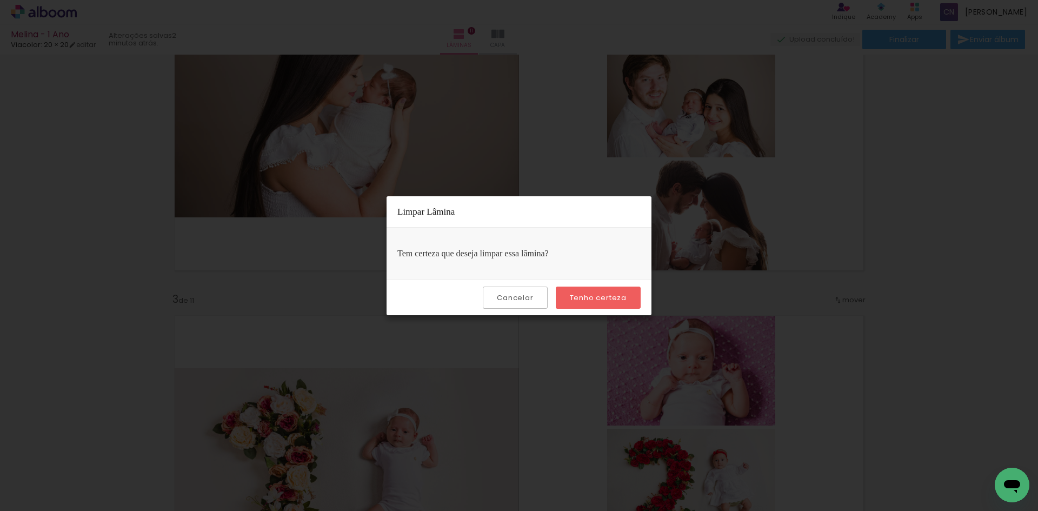
click at [0, 0] on slot "Tenho certeza" at bounding box center [0, 0] width 0 height 0
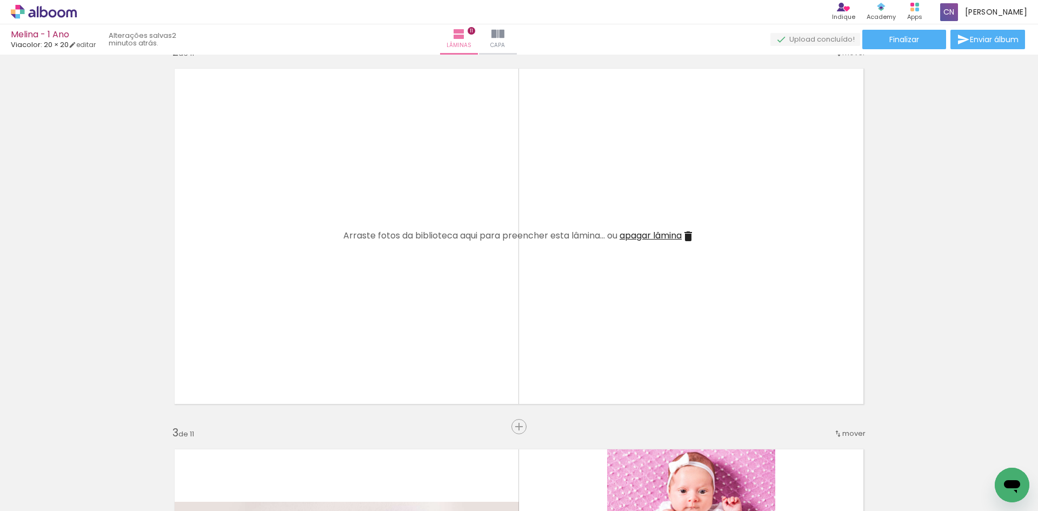
scroll to position [378, 0]
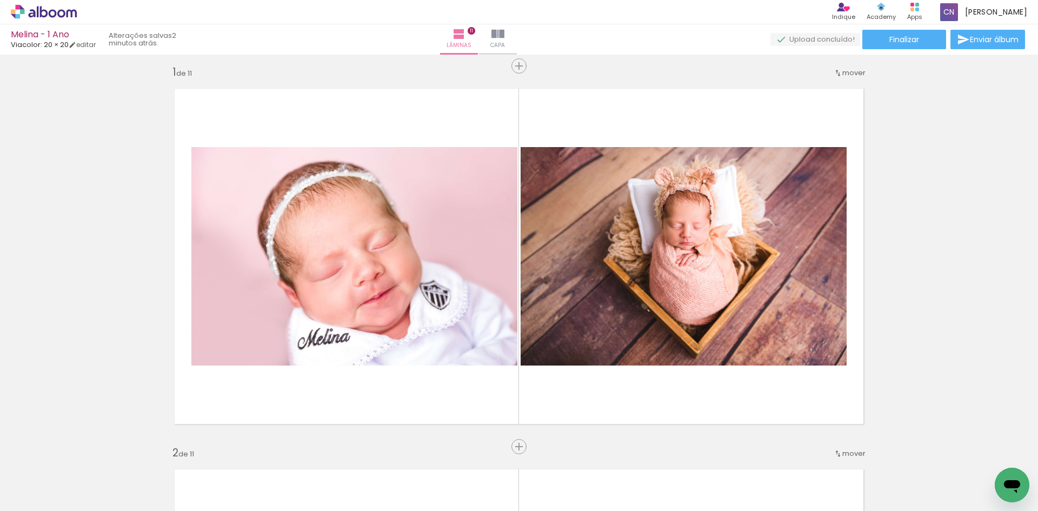
scroll to position [0, 0]
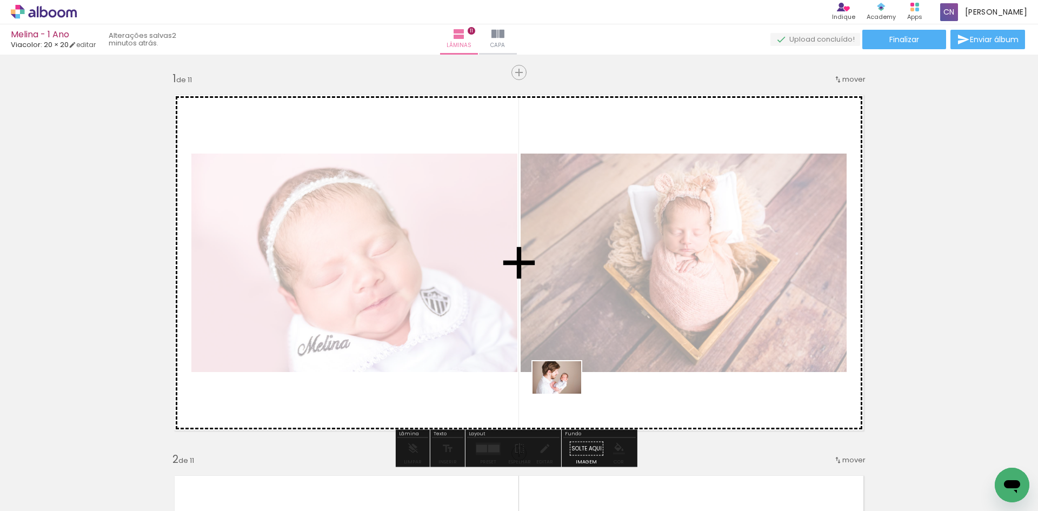
drag, startPoint x: 507, startPoint y: 461, endPoint x: 576, endPoint y: 384, distance: 103.3
click at [576, 384] on quentale-workspace at bounding box center [519, 255] width 1038 height 511
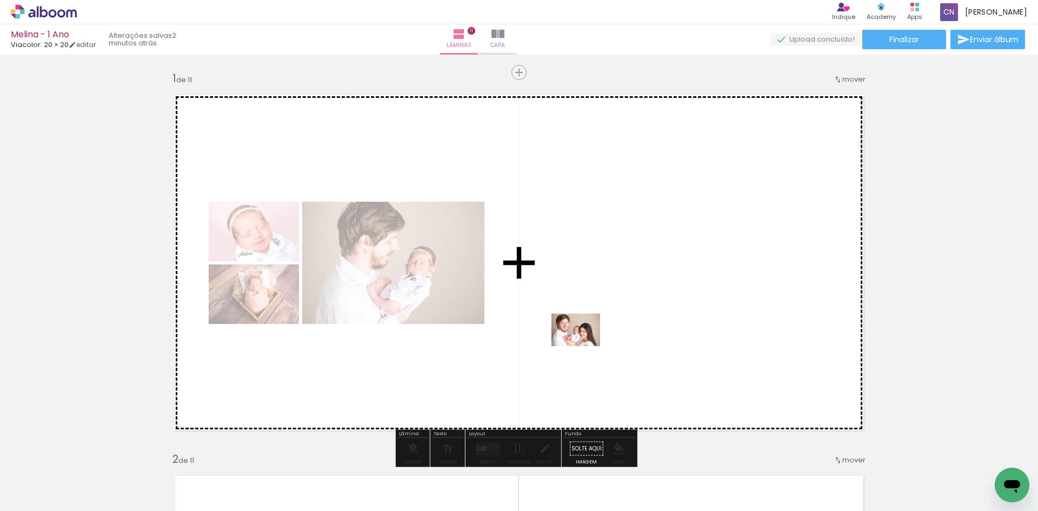
drag, startPoint x: 549, startPoint y: 479, endPoint x: 338, endPoint y: 495, distance: 210.9
click at [584, 345] on quentale-workspace at bounding box center [519, 255] width 1038 height 511
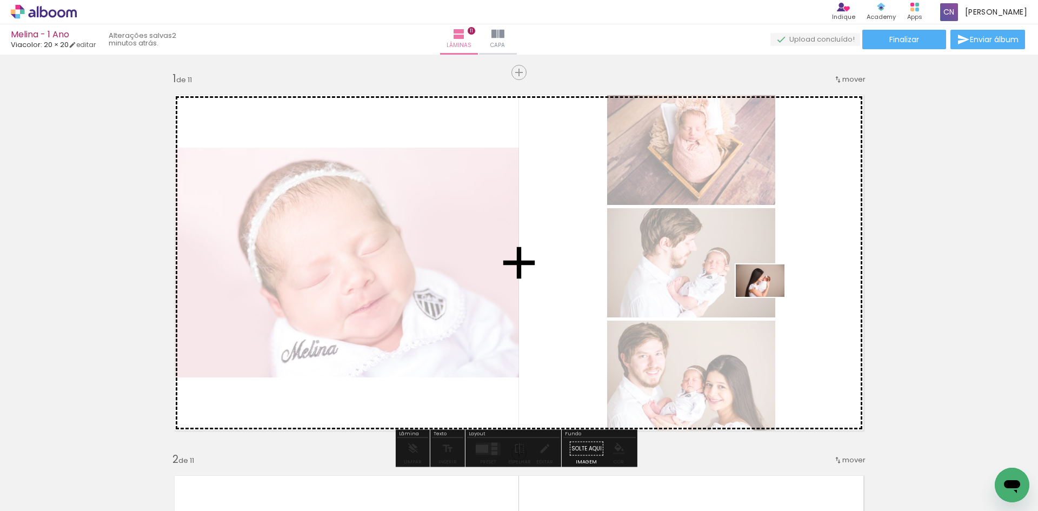
drag, startPoint x: 363, startPoint y: 483, endPoint x: 771, endPoint y: 296, distance: 449.4
click at [770, 296] on quentale-workspace at bounding box center [519, 255] width 1038 height 511
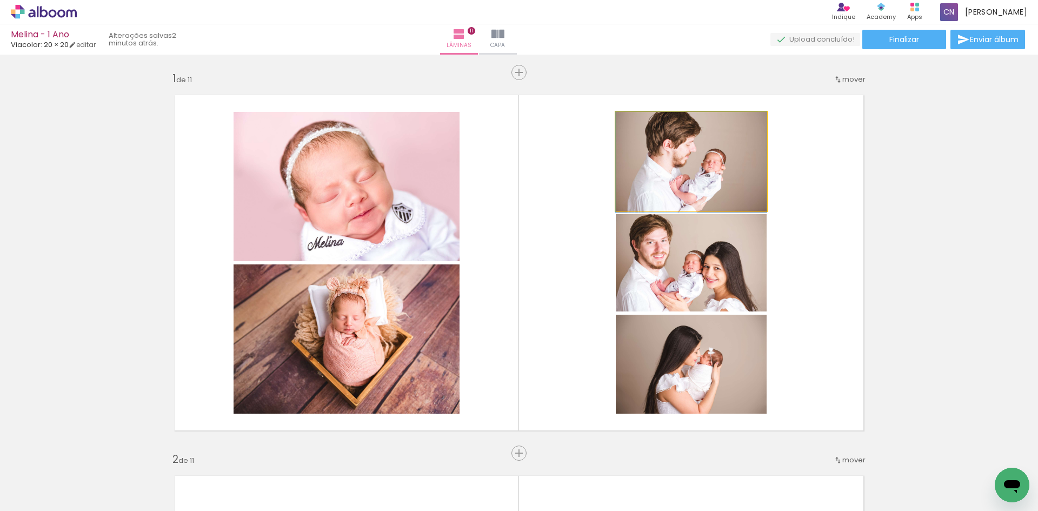
drag, startPoint x: 692, startPoint y: 197, endPoint x: 694, endPoint y: 207, distance: 9.3
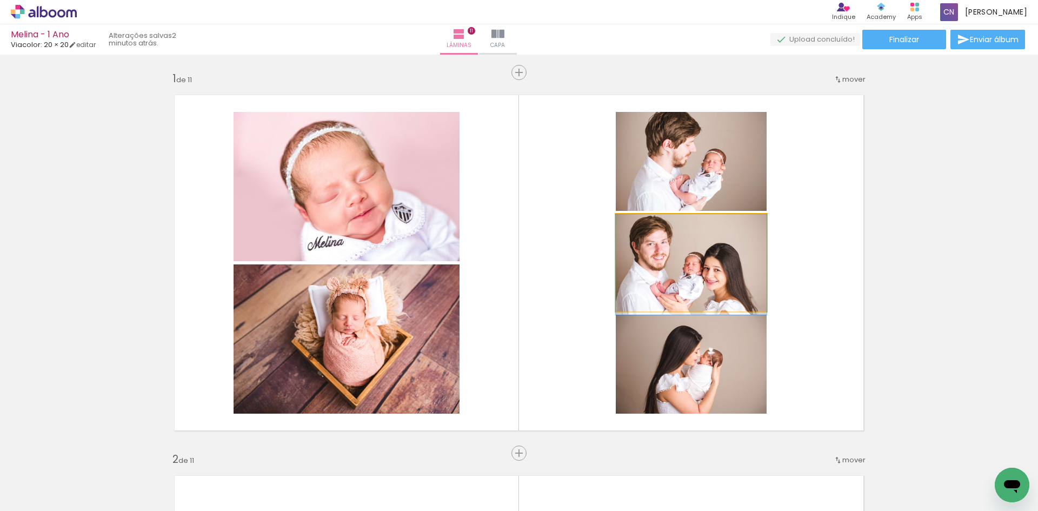
drag, startPoint x: 720, startPoint y: 251, endPoint x: 721, endPoint y: 263, distance: 11.9
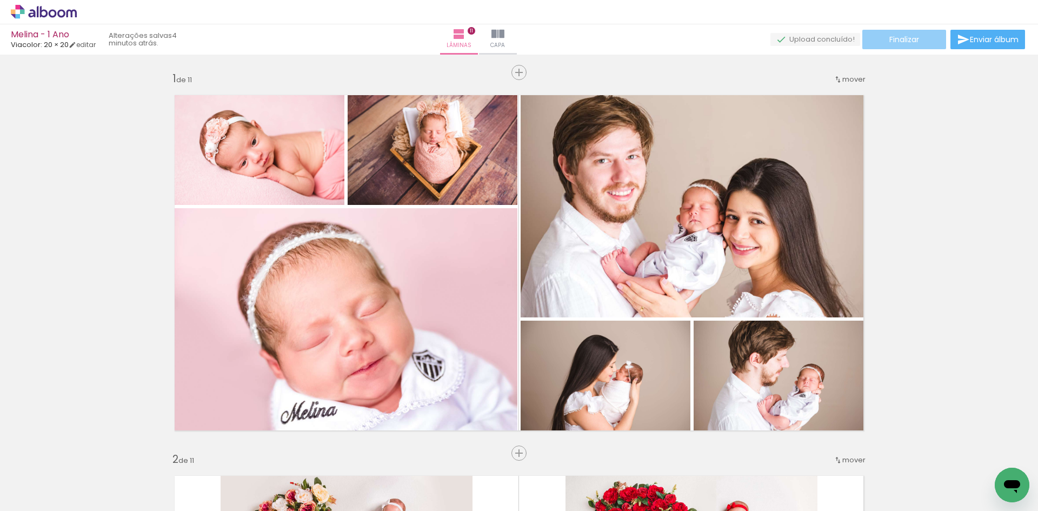
click at [901, 39] on span "Finalizar" at bounding box center [904, 40] width 30 height 8
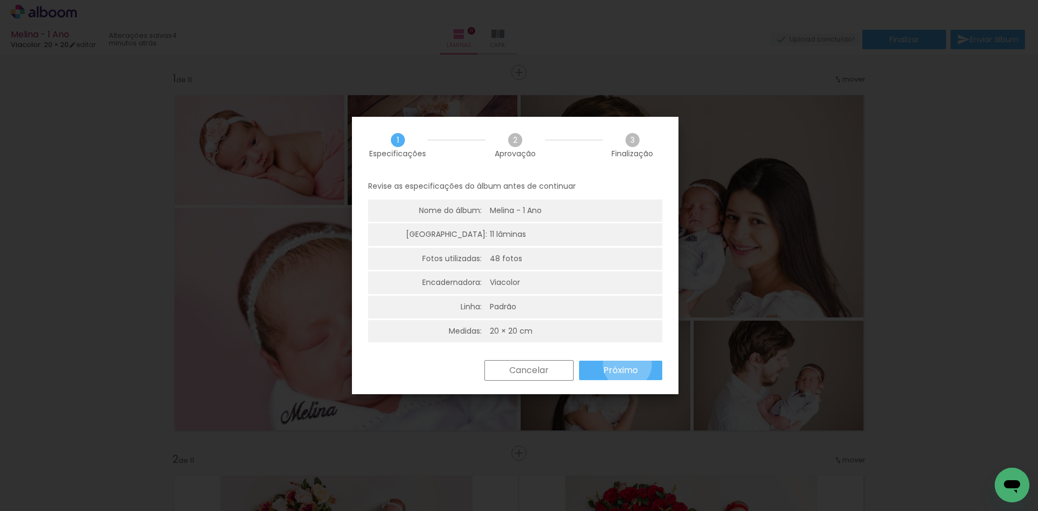
click at [0, 0] on slot "Próximo" at bounding box center [0, 0] width 0 height 0
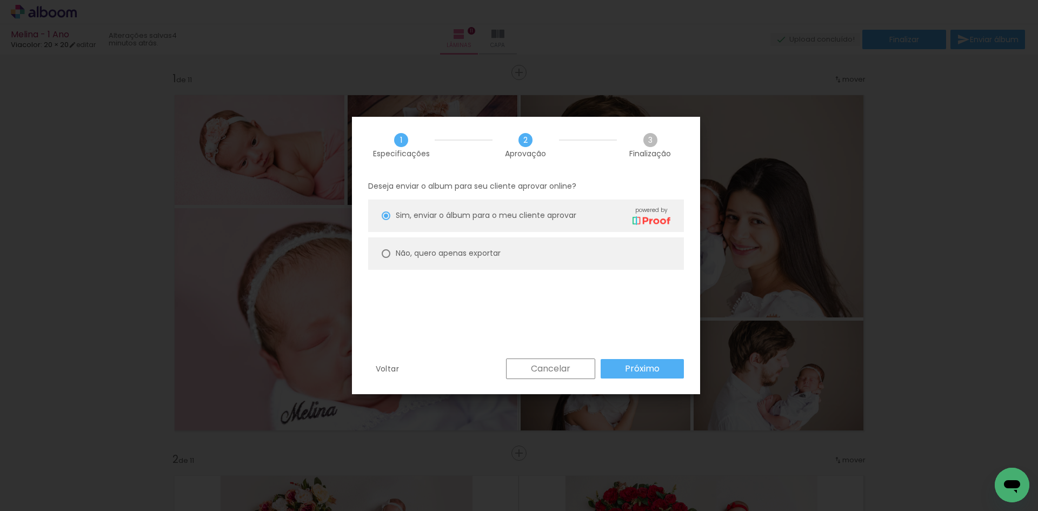
click at [464, 247] on paper-radio-button "Não, quero apenas exportar" at bounding box center [526, 253] width 316 height 32
type paper-radio-button "on"
click at [672, 375] on paper-button "Próximo" at bounding box center [642, 368] width 83 height 19
type input "Alta, 300 DPI"
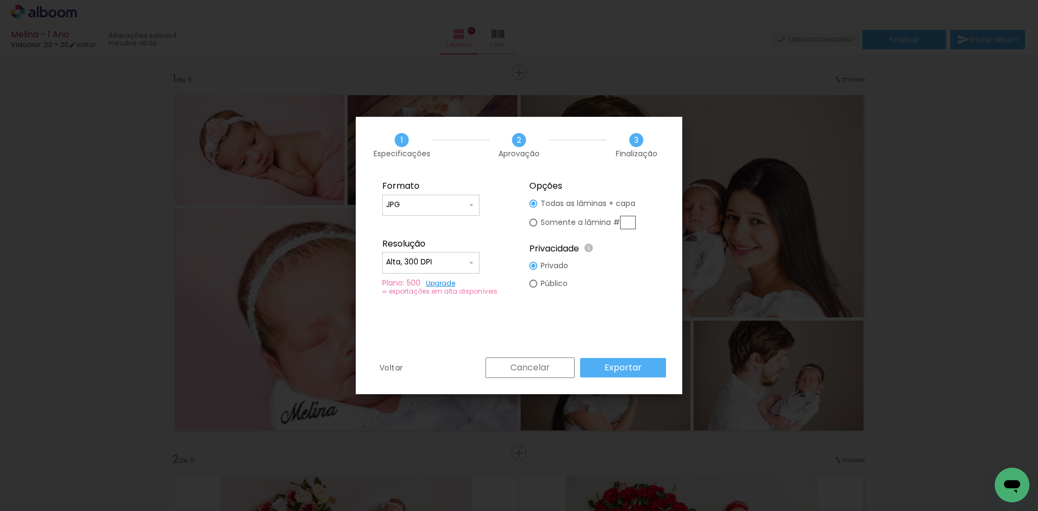
click at [0, 0] on slot "Exportar" at bounding box center [0, 0] width 0 height 0
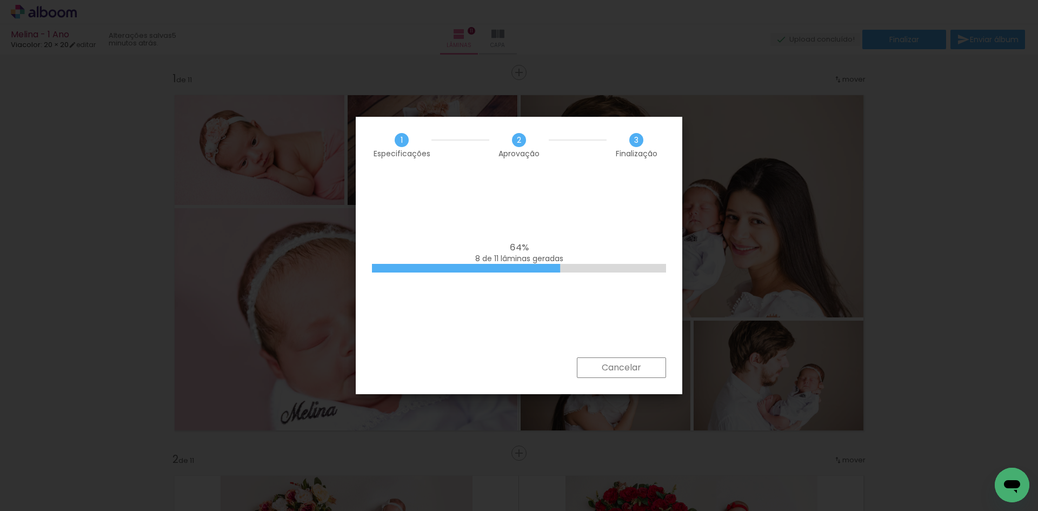
scroll to position [2865, 0]
